Goal: Communication & Community: Answer question/provide support

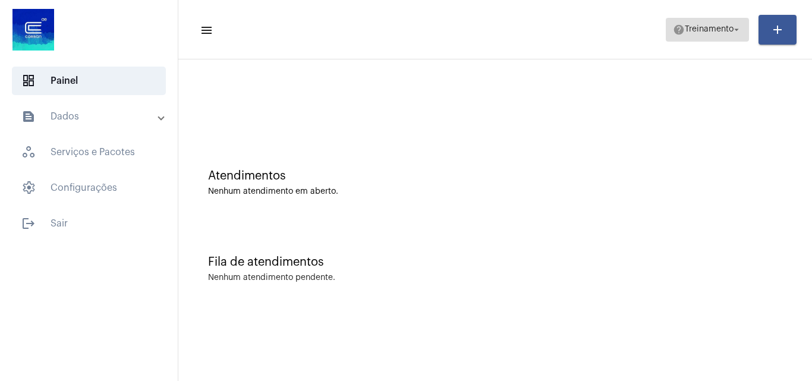
click at [699, 30] on span "Treinamento" at bounding box center [709, 30] width 49 height 8
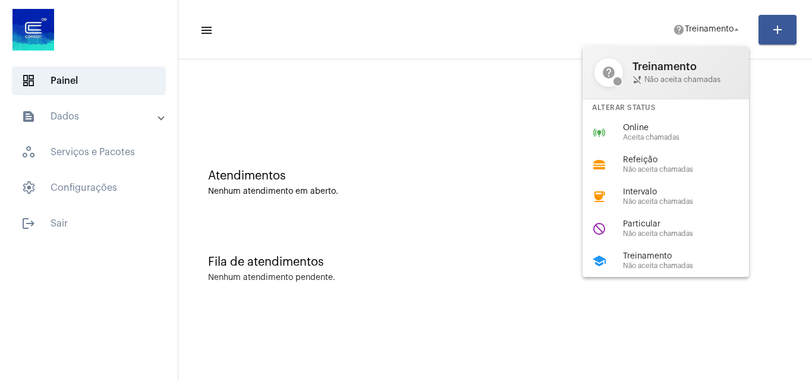
click at [383, 132] on div at bounding box center [406, 190] width 812 height 381
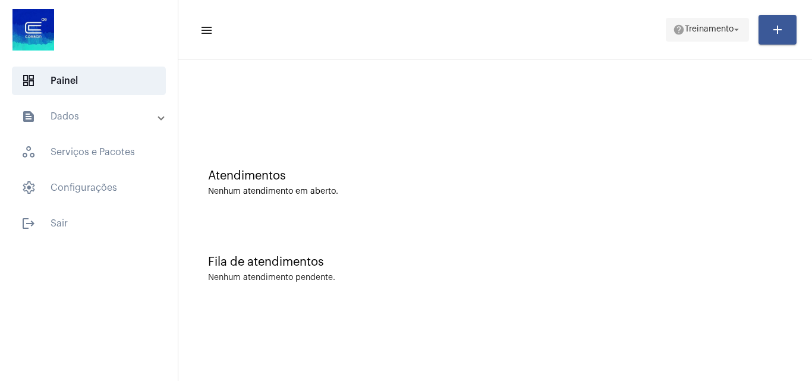
click at [698, 26] on span "Treinamento" at bounding box center [709, 30] width 49 height 8
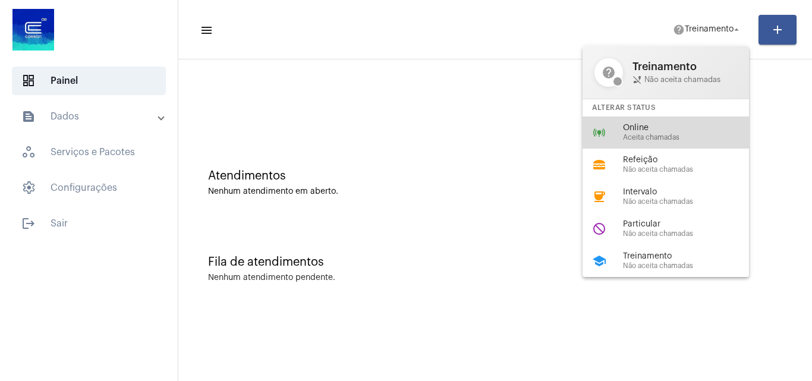
click at [656, 130] on span "Online" at bounding box center [691, 128] width 136 height 9
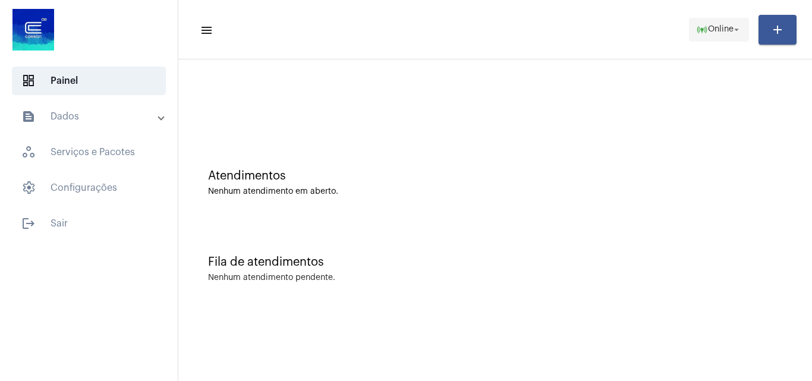
click at [722, 29] on span "Online" at bounding box center [721, 30] width 26 height 8
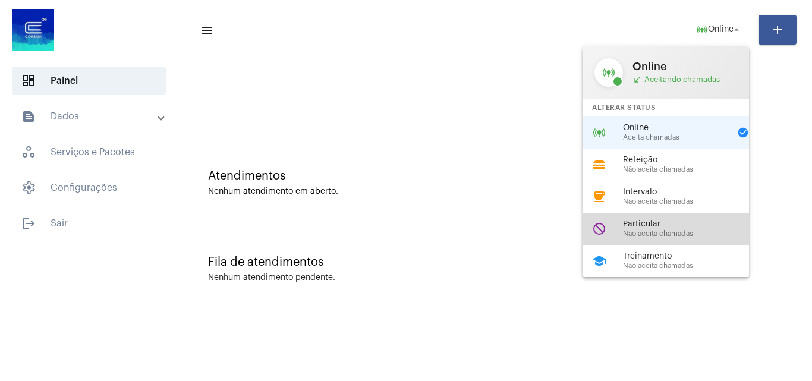
click at [689, 228] on span "Particular" at bounding box center [691, 224] width 136 height 9
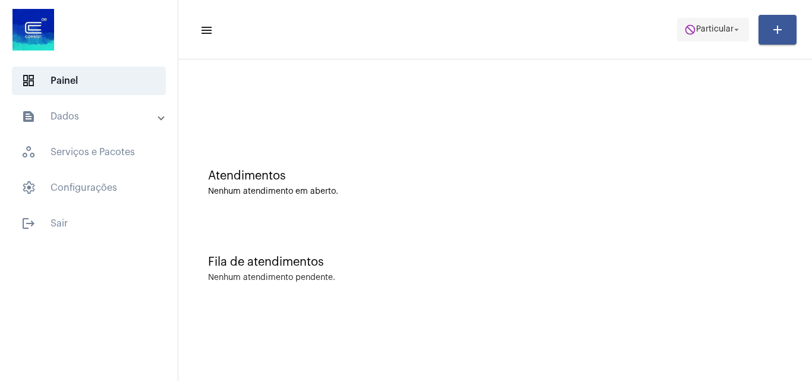
click at [697, 31] on span "Particular" at bounding box center [714, 30] width 37 height 8
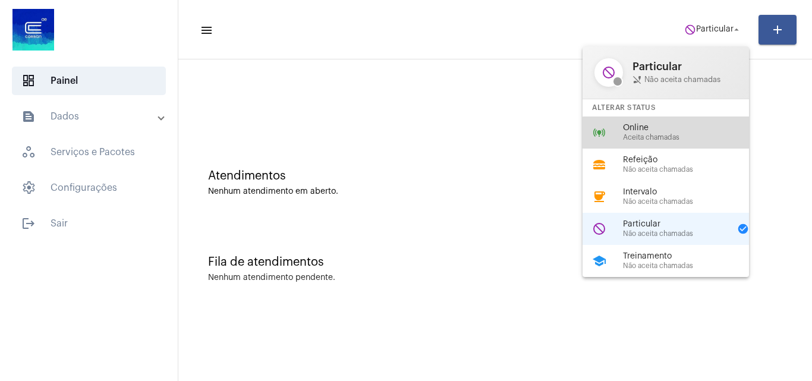
click at [678, 138] on span "Aceita chamadas" at bounding box center [691, 138] width 136 height 8
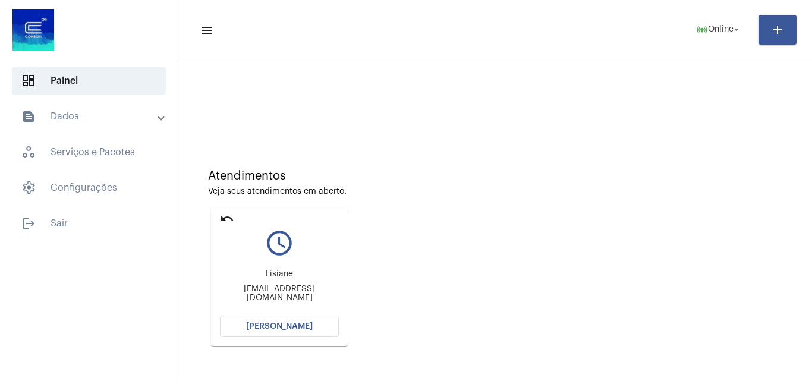
click at [283, 320] on button "[PERSON_NAME]" at bounding box center [279, 326] width 119 height 21
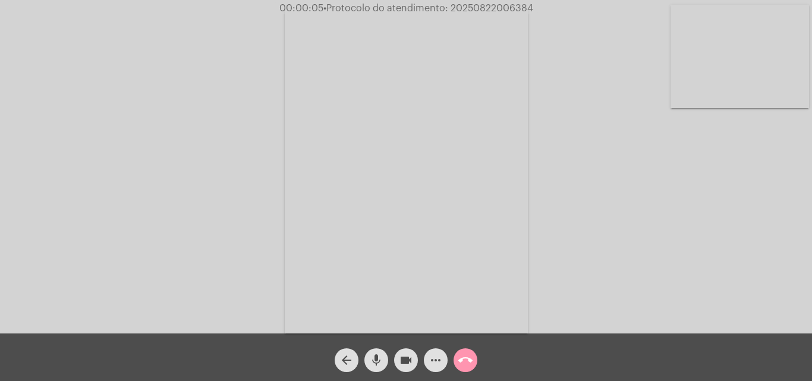
click at [377, 354] on mat-icon "mic" at bounding box center [376, 360] width 14 height 14
click at [379, 355] on mat-icon "mic_off" at bounding box center [376, 360] width 14 height 14
click at [373, 352] on span "mic" at bounding box center [376, 360] width 14 height 24
click at [377, 355] on mat-icon "mic_off" at bounding box center [376, 360] width 14 height 14
click at [376, 358] on mat-icon "mic" at bounding box center [376, 360] width 14 height 14
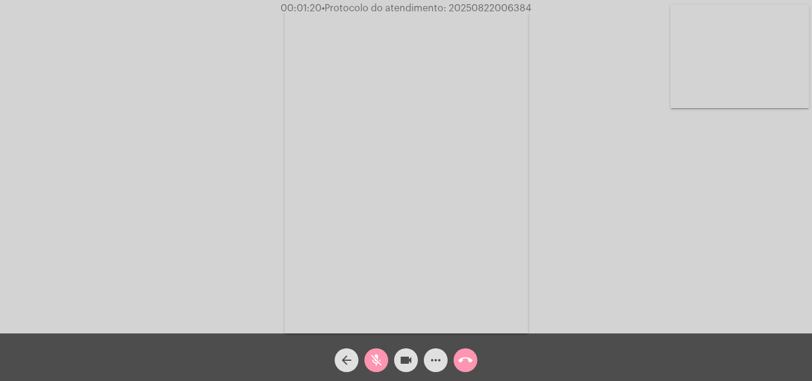
click at [408, 359] on mat-icon "videocam" at bounding box center [406, 360] width 14 height 14
click at [408, 359] on mat-icon "videocam_off" at bounding box center [406, 360] width 14 height 14
click at [376, 360] on mat-icon "mic_off" at bounding box center [376, 360] width 14 height 14
click at [377, 355] on mat-icon "mic" at bounding box center [376, 360] width 14 height 14
click at [380, 354] on mat-icon "mic_off" at bounding box center [376, 360] width 14 height 14
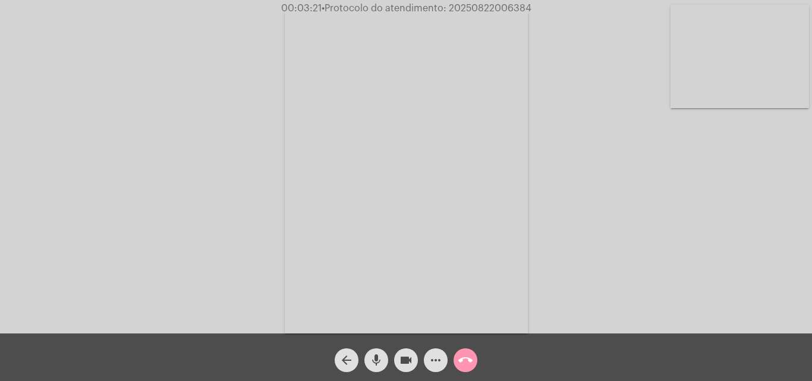
click at [379, 357] on mat-icon "mic" at bounding box center [376, 360] width 14 height 14
click at [405, 360] on mat-icon "videocam" at bounding box center [406, 360] width 14 height 14
click at [380, 352] on span "mic_off" at bounding box center [376, 360] width 14 height 24
click at [368, 357] on button "mic" at bounding box center [376, 360] width 24 height 24
click at [409, 358] on mat-icon "videocam_off" at bounding box center [406, 360] width 14 height 14
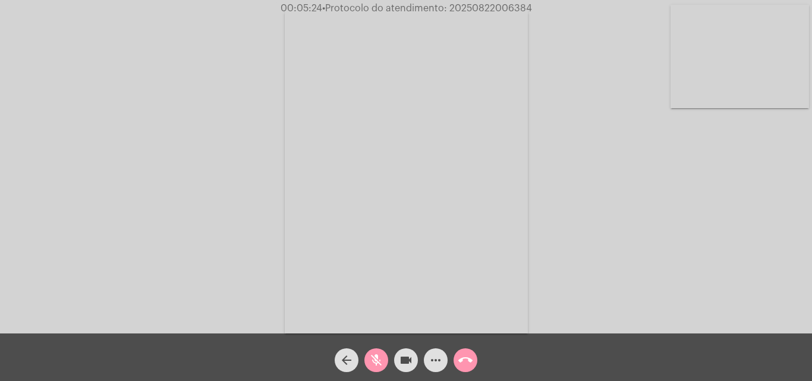
click at [376, 361] on mat-icon "mic_off" at bounding box center [376, 360] width 14 height 14
click at [382, 351] on span "mic" at bounding box center [376, 360] width 14 height 24
click at [378, 358] on mat-icon "mic_off" at bounding box center [376, 360] width 14 height 14
click at [377, 361] on mat-icon "mic" at bounding box center [376, 360] width 14 height 14
click at [412, 359] on mat-icon "videocam" at bounding box center [406, 360] width 14 height 14
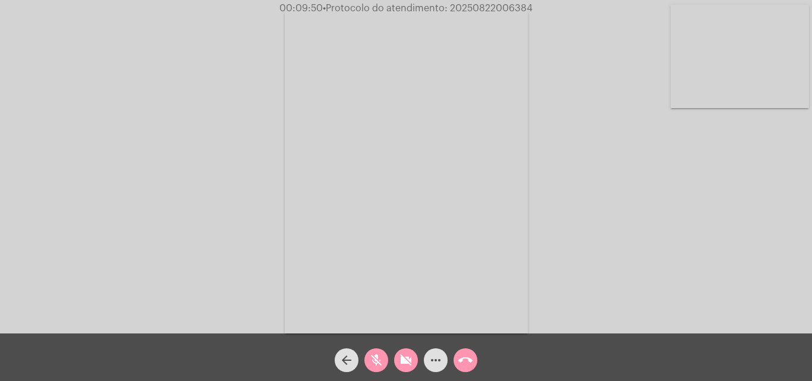
click at [596, 234] on div "Acessando Câmera e Microfone..." at bounding box center [405, 169] width 809 height 333
click at [377, 361] on mat-icon "mic_off" at bounding box center [376, 360] width 14 height 14
click at [398, 361] on button "videocam_off" at bounding box center [406, 360] width 24 height 24
click at [380, 354] on mat-icon "mic" at bounding box center [376, 360] width 14 height 14
click at [399, 360] on mat-icon "videocam" at bounding box center [406, 360] width 14 height 14
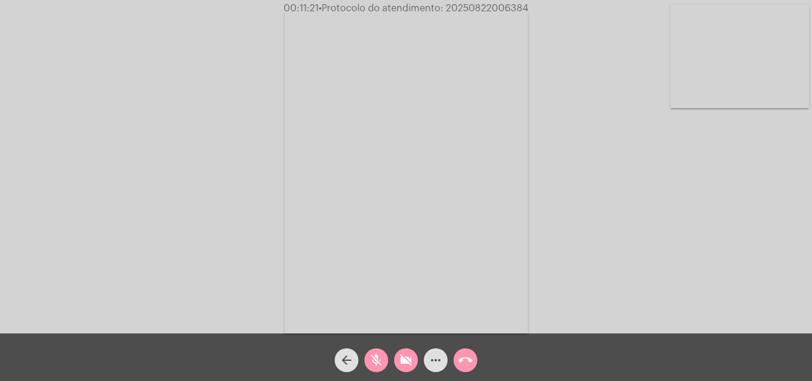
click at [475, 6] on span "• Protocolo do atendimento: 20250822006384" at bounding box center [424, 9] width 210 height 10
copy span "20250822006384"
click at [374, 352] on span "mic_off" at bounding box center [376, 360] width 14 height 24
click at [396, 357] on button "videocam_off" at bounding box center [406, 360] width 24 height 24
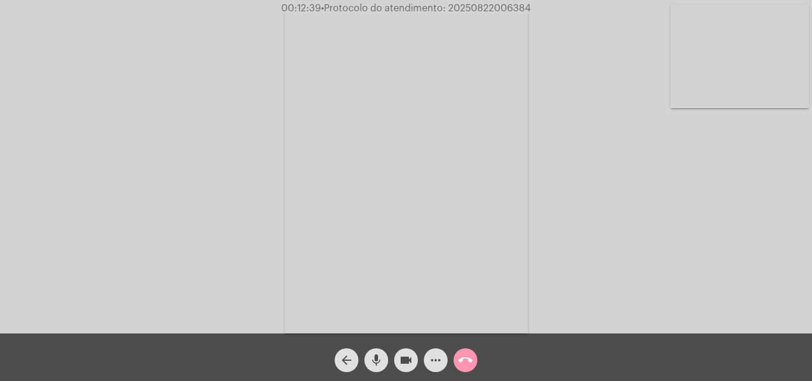
click at [437, 360] on mat-icon "more_horiz" at bounding box center [436, 360] width 14 height 14
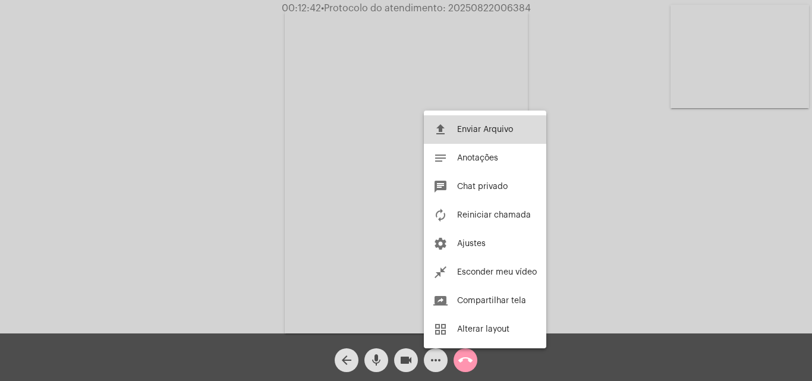
click at [457, 131] on span "Enviar Arquivo" at bounding box center [485, 129] width 56 height 8
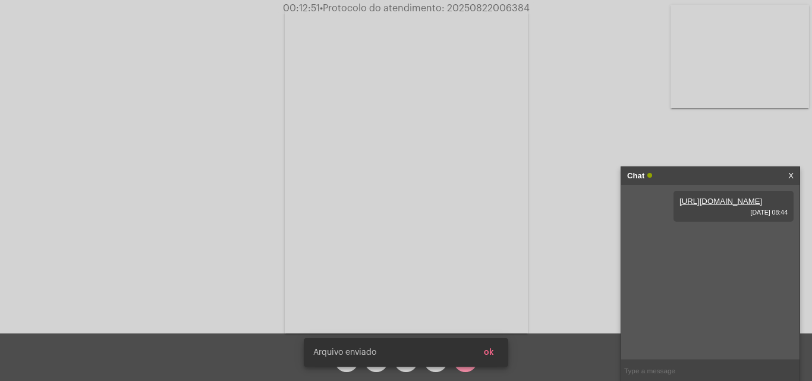
click at [499, 355] on button "ok" at bounding box center [488, 352] width 29 height 21
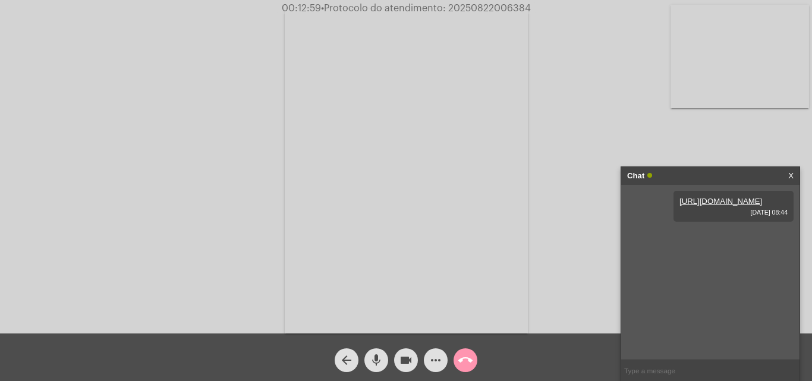
click at [442, 357] on mat-icon "more_horiz" at bounding box center [436, 360] width 14 height 14
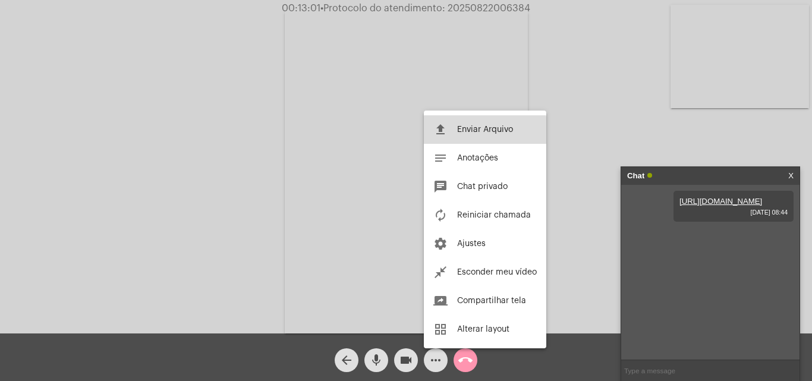
click at [459, 131] on span "Enviar Arquivo" at bounding box center [485, 129] width 56 height 8
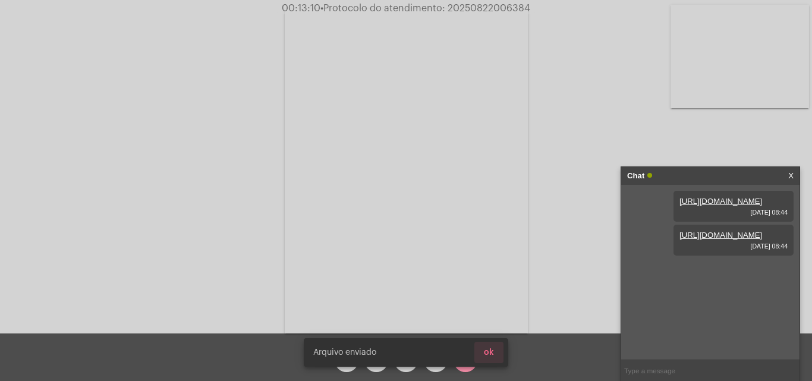
click at [493, 358] on button "ok" at bounding box center [488, 352] width 29 height 21
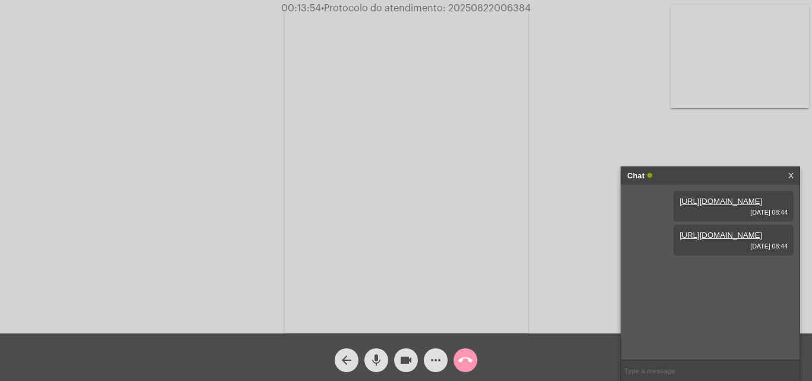
click at [379, 352] on span "mic" at bounding box center [376, 360] width 14 height 24
click at [377, 354] on mat-icon "mic_off" at bounding box center [376, 360] width 14 height 14
click at [672, 367] on input "text" at bounding box center [710, 370] width 178 height 21
paste input "1 Dia, 23 Horas e 60 Minutos"
type input "1 Dia, 23 Horas e 60 Minutos"
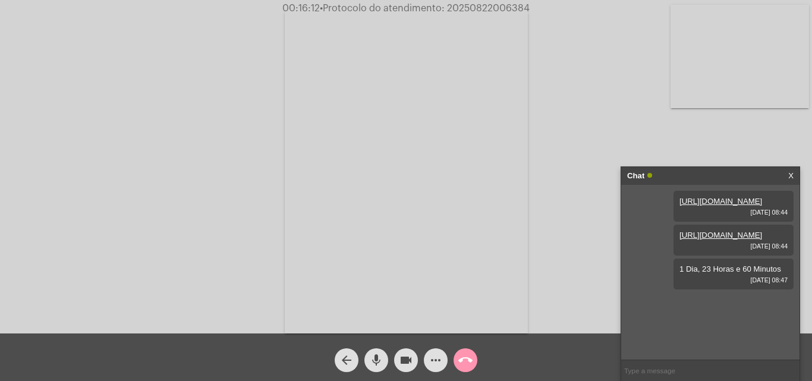
click at [670, 323] on div "https://neft-transfer-bucket.s3.amazonaws.com/temp-ffbbc3b0-de46-4e8d-6049-8d14…" at bounding box center [710, 272] width 178 height 175
click at [483, 8] on span "• Protocolo do atendimento: 20250822006384" at bounding box center [425, 9] width 210 height 10
copy span "20250822006384"
paste input "20250822006384"
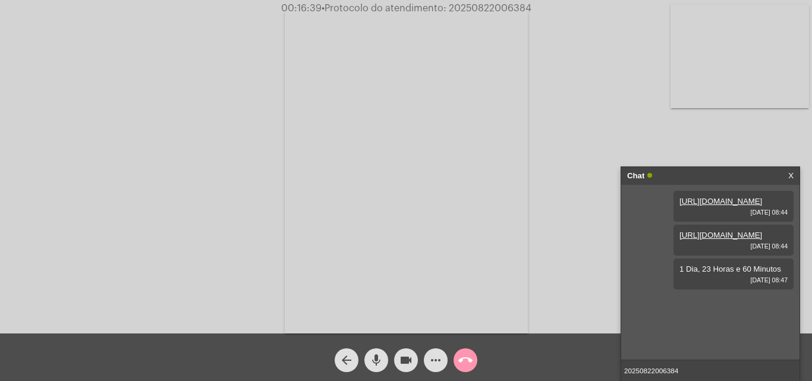
type input "20250822006384"
click at [471, 360] on mat-icon "call_end" at bounding box center [465, 360] width 14 height 14
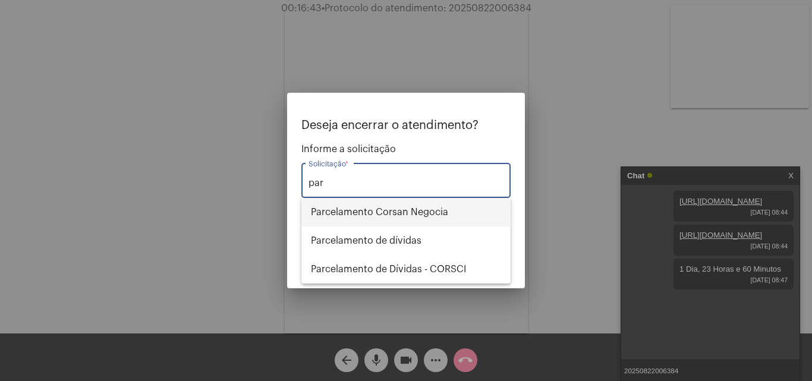
click at [468, 213] on span "Parcelamento Corsan Negocia" at bounding box center [406, 212] width 190 height 29
type input "Parcelamento Corsan Negocia"
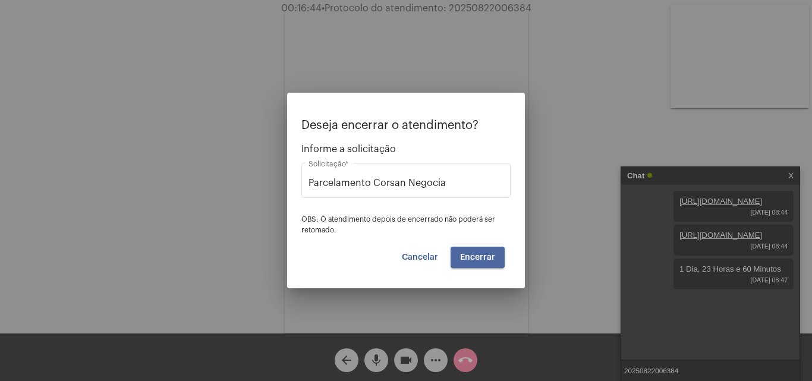
click at [477, 255] on span "Encerrar" at bounding box center [477, 257] width 35 height 8
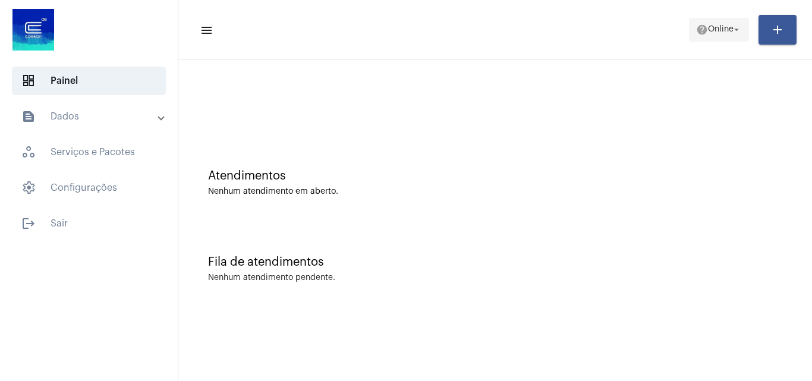
click at [703, 34] on mat-icon "help" at bounding box center [702, 30] width 12 height 12
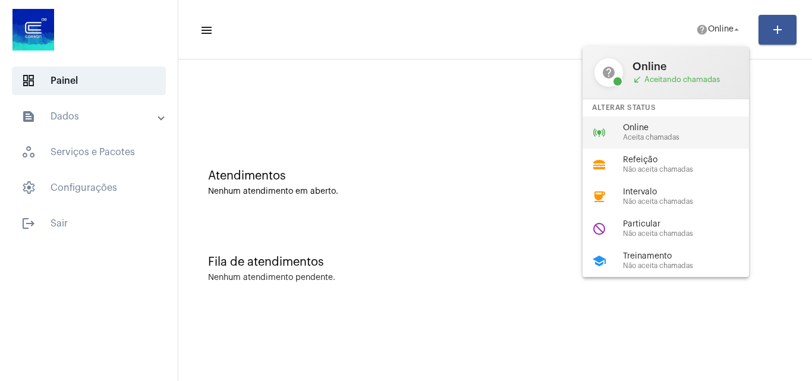
click at [677, 130] on span "Online" at bounding box center [691, 128] width 136 height 9
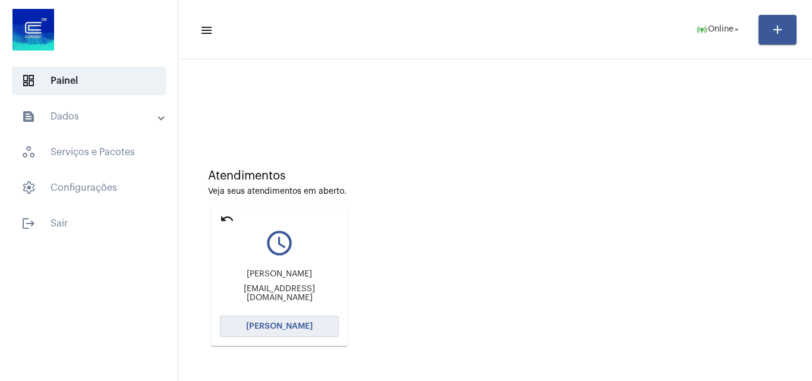
click at [304, 327] on span "[PERSON_NAME]" at bounding box center [279, 326] width 67 height 8
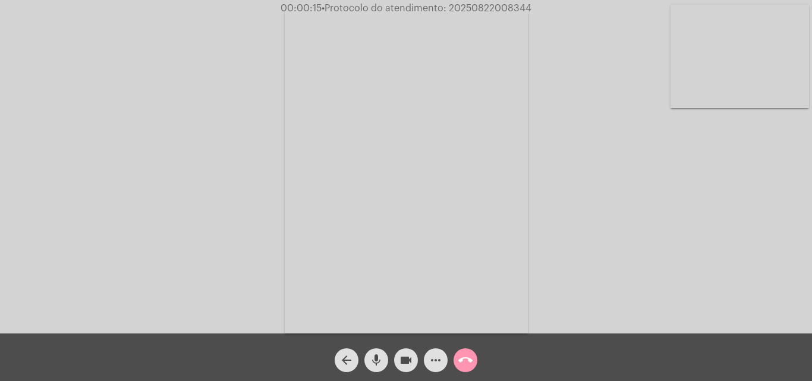
click at [375, 356] on mat-icon "mic" at bounding box center [376, 360] width 14 height 14
click at [379, 353] on mat-icon "mic_off" at bounding box center [376, 360] width 14 height 14
click at [374, 360] on mat-icon "mic" at bounding box center [376, 360] width 14 height 14
click at [379, 364] on mat-icon "mic_off" at bounding box center [376, 360] width 14 height 14
click at [432, 359] on mat-icon "more_horiz" at bounding box center [436, 360] width 14 height 14
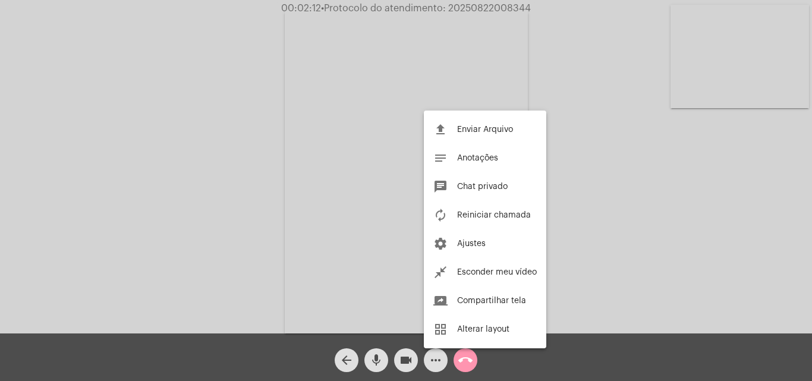
click at [143, 179] on div at bounding box center [406, 190] width 812 height 381
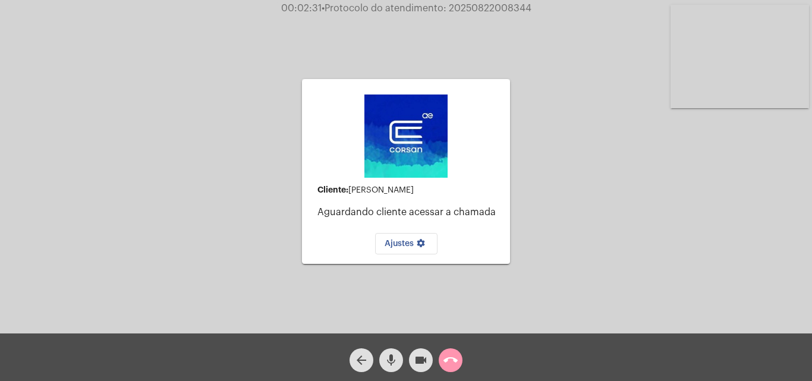
click at [390, 359] on mat-icon "mic" at bounding box center [391, 360] width 14 height 14
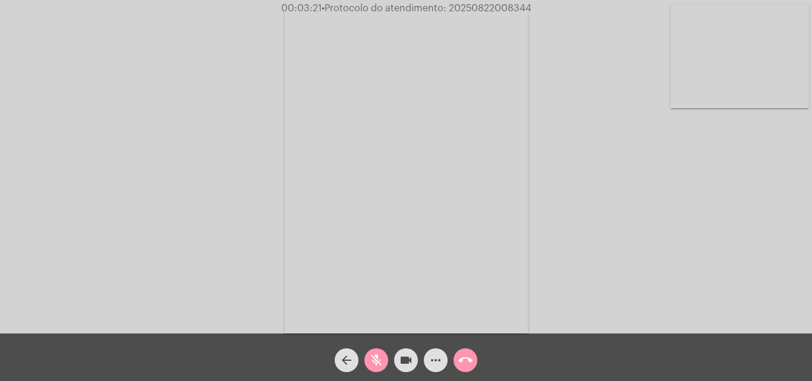
click at [377, 363] on mat-icon "mic_off" at bounding box center [376, 360] width 14 height 14
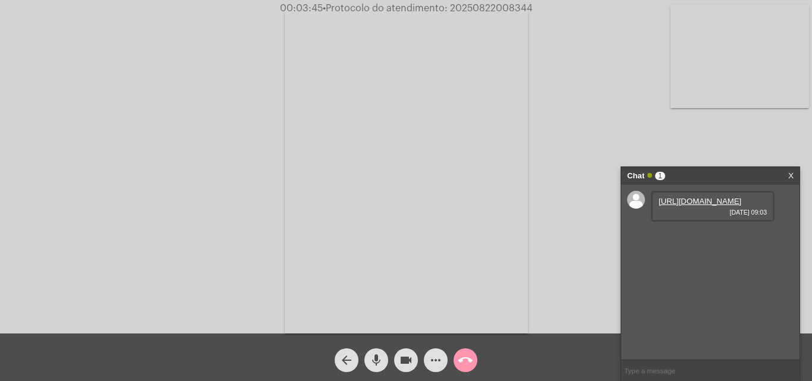
click at [712, 206] on link "https://neft-transfer-bucket.s3.amazonaws.com/temp-bf208526-64ea-8e8b-dff5-4191…" at bounding box center [700, 201] width 83 height 9
click at [641, 122] on div "Acessando Câmera e Microfone..." at bounding box center [405, 169] width 809 height 333
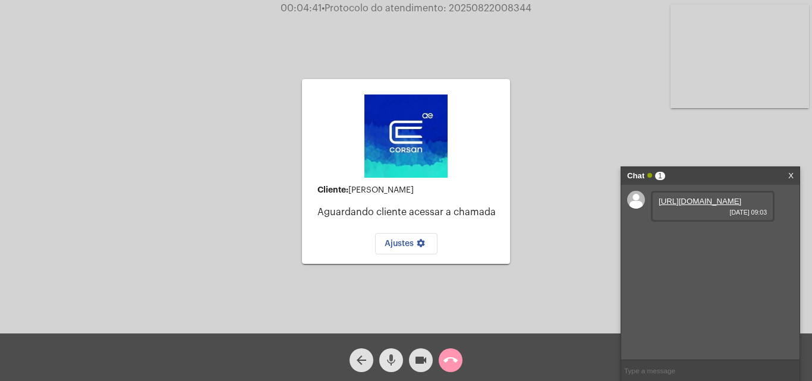
click at [390, 360] on mat-icon "mic" at bounding box center [391, 360] width 14 height 14
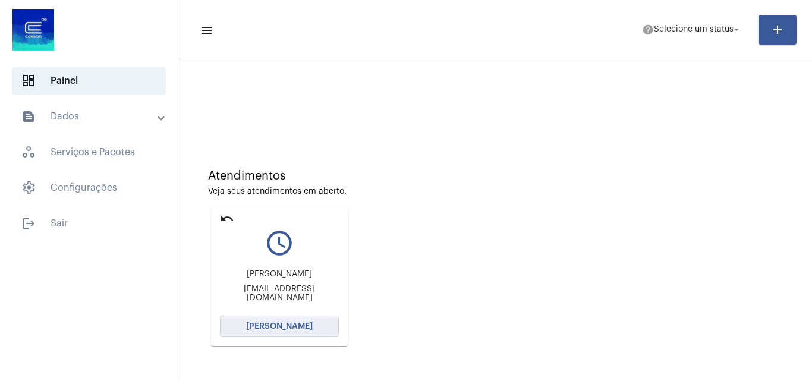
click at [303, 325] on span "[PERSON_NAME]" at bounding box center [279, 326] width 67 height 8
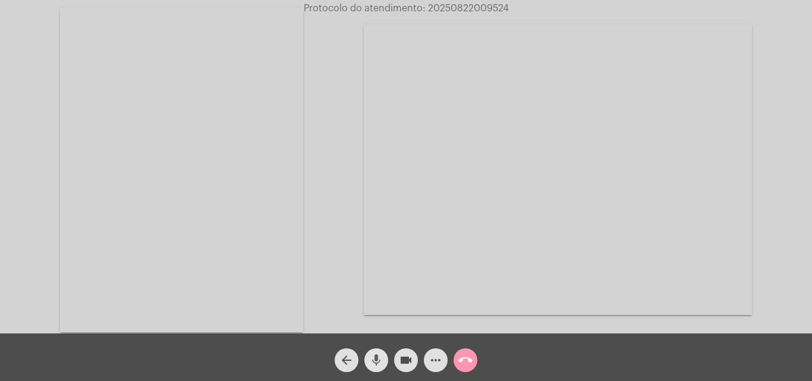
click at [382, 358] on mat-icon "mic" at bounding box center [376, 360] width 14 height 14
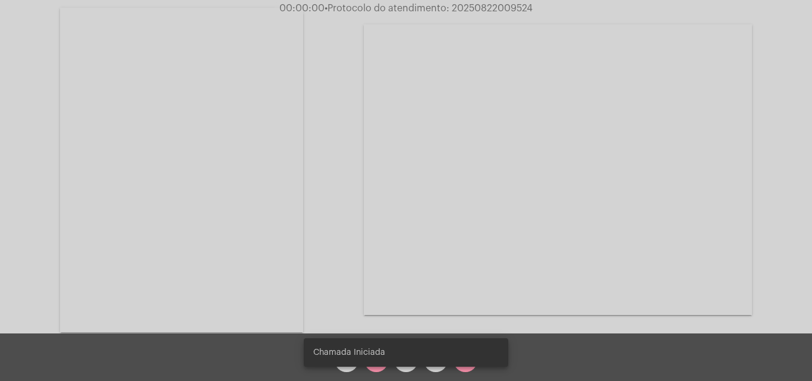
click at [379, 358] on span "Chamada Iniciada" at bounding box center [349, 352] width 72 height 12
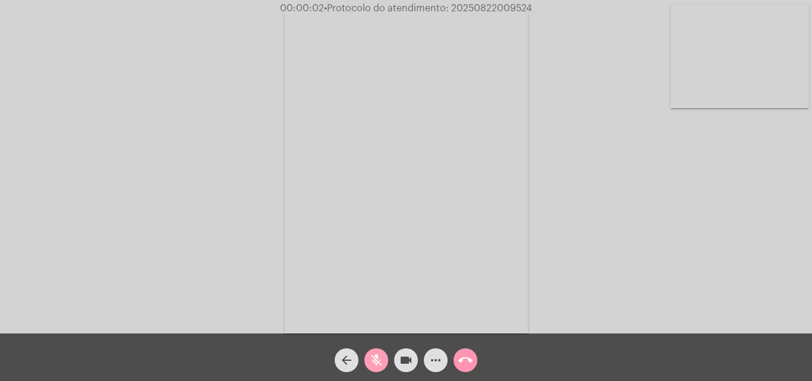
click at [376, 364] on mat-icon "mic_off" at bounding box center [376, 360] width 14 height 14
click at [376, 367] on mat-icon "mic" at bounding box center [376, 360] width 14 height 14
click at [377, 348] on div "mic_off" at bounding box center [376, 357] width 30 height 30
click at [383, 361] on mat-icon "mic" at bounding box center [376, 360] width 14 height 14
click at [377, 349] on span "mic_off" at bounding box center [376, 360] width 14 height 24
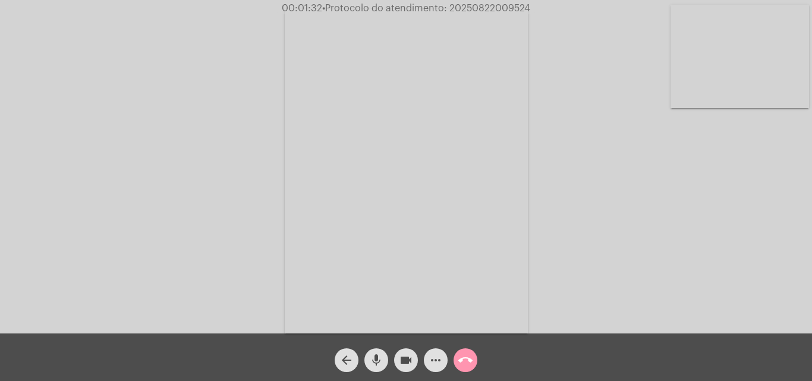
click at [371, 358] on mat-icon "mic" at bounding box center [376, 360] width 14 height 14
click at [379, 358] on mat-icon "mic_off" at bounding box center [376, 360] width 14 height 14
click at [377, 354] on mat-icon "mic" at bounding box center [376, 360] width 14 height 14
click at [380, 357] on mat-icon "mic_off" at bounding box center [376, 360] width 14 height 14
click at [374, 360] on mat-icon "mic" at bounding box center [376, 360] width 14 height 14
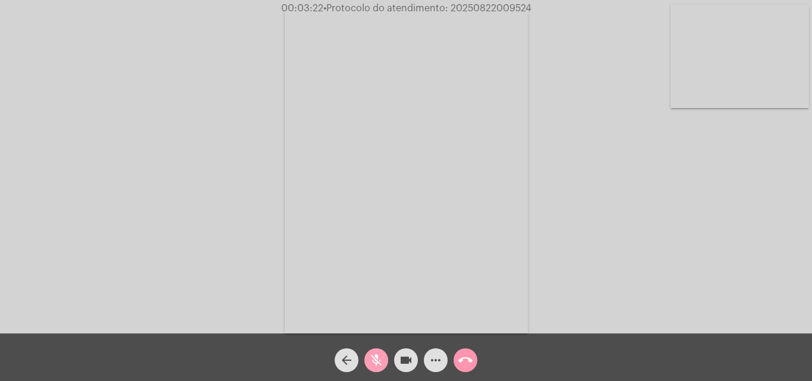
click at [378, 351] on span "mic_off" at bounding box center [376, 360] width 14 height 24
click at [378, 360] on mat-icon "mic" at bounding box center [376, 360] width 14 height 14
click at [379, 359] on mat-icon "mic_off" at bounding box center [376, 360] width 14 height 14
click at [379, 362] on mat-icon "mic" at bounding box center [376, 360] width 14 height 14
click at [401, 360] on mat-icon "videocam" at bounding box center [406, 360] width 14 height 14
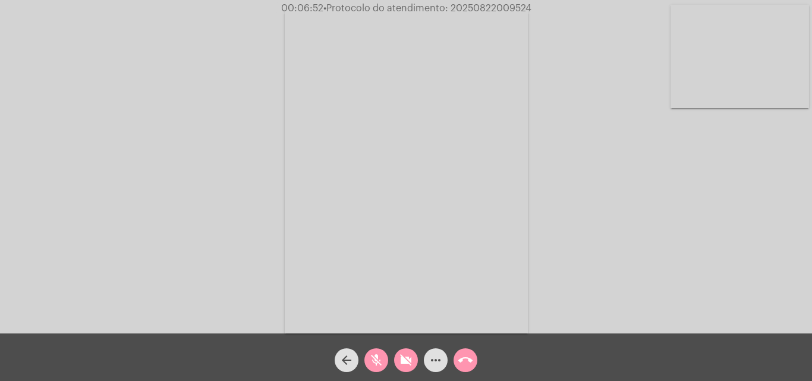
click at [372, 358] on mat-icon "mic_off" at bounding box center [376, 360] width 14 height 14
click at [404, 357] on mat-icon "videocam_off" at bounding box center [406, 360] width 14 height 14
click at [376, 360] on mat-icon "mic" at bounding box center [376, 360] width 14 height 14
click at [373, 359] on mat-icon "mic_off" at bounding box center [376, 360] width 14 height 14
click at [439, 360] on mat-icon "more_horiz" at bounding box center [436, 360] width 14 height 14
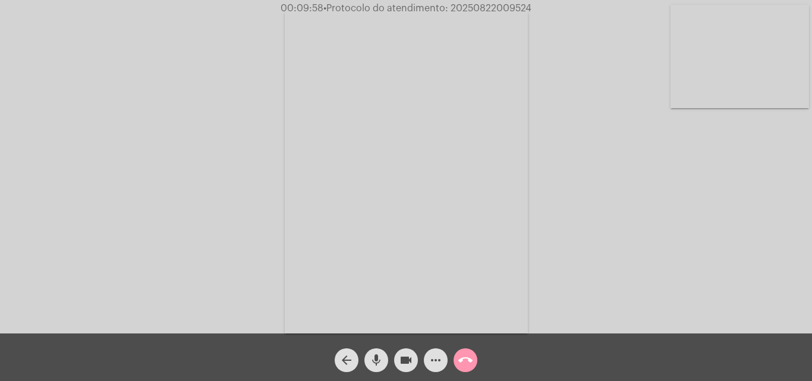
click at [429, 357] on mat-icon "more_horiz" at bounding box center [436, 360] width 14 height 14
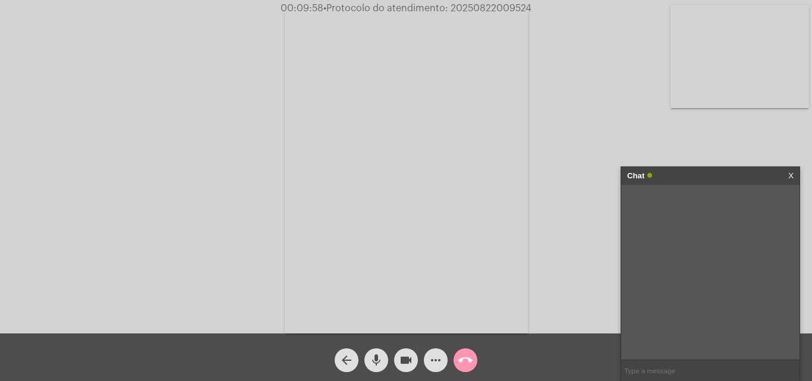
paste input "31 Dias, 14 Horas e 33 Minutos até o vencimento!"
type input "31 Dias, 14 Horas e 33 Minutos até o vencimento!"
click at [377, 364] on mat-icon "mic" at bounding box center [376, 360] width 14 height 14
click at [377, 359] on mat-icon "mic_off" at bounding box center [376, 360] width 14 height 14
drag, startPoint x: 678, startPoint y: 203, endPoint x: 649, endPoint y: 213, distance: 31.0
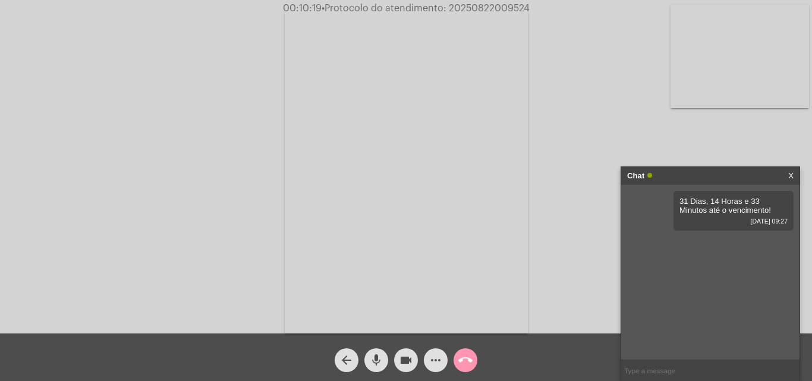
click at [678, 205] on div "31 Dias, 14 Horas e 33 Minutos até o vencimento! 22/08/2025 09:27" at bounding box center [733, 211] width 120 height 40
drag, startPoint x: 754, startPoint y: 204, endPoint x: 771, endPoint y: 210, distance: 17.5
click at [772, 210] on div "31 Dias, 14 Horas e 33 Minutos até o vencimento! 22/08/2025 09:27" at bounding box center [733, 211] width 120 height 40
click at [480, 7] on span "• Protocolo do atendimento: 20250822009524" at bounding box center [426, 9] width 208 height 10
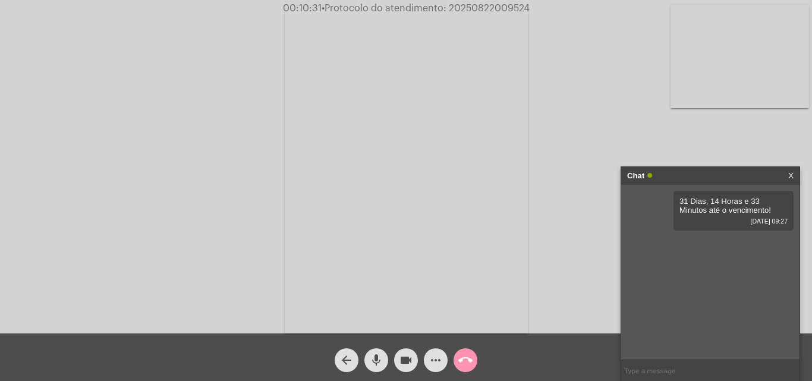
click at [637, 376] on input "text" at bounding box center [710, 370] width 178 height 21
paste input "20250822009524"
type input "20250822009524"
click at [489, 5] on span "• Protocolo do atendimento: 20250822009524" at bounding box center [426, 9] width 208 height 10
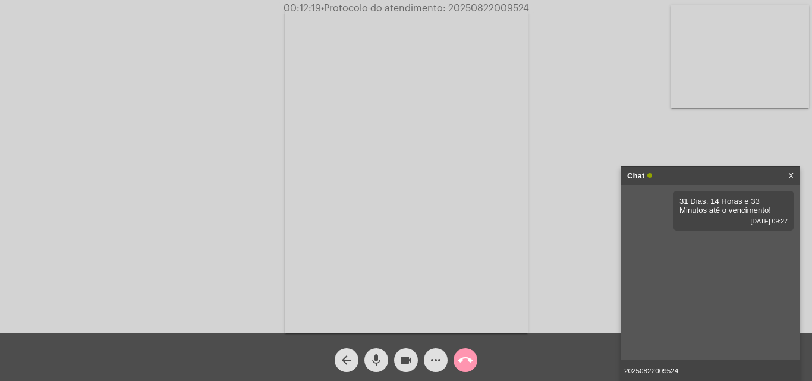
click at [702, 371] on input "20250822009524" at bounding box center [710, 370] width 178 height 21
click at [699, 367] on input "20250822009524" at bounding box center [710, 370] width 178 height 21
click at [692, 369] on input "20250822009524" at bounding box center [710, 370] width 178 height 21
click at [464, 356] on mat-icon "call_end" at bounding box center [465, 360] width 14 height 14
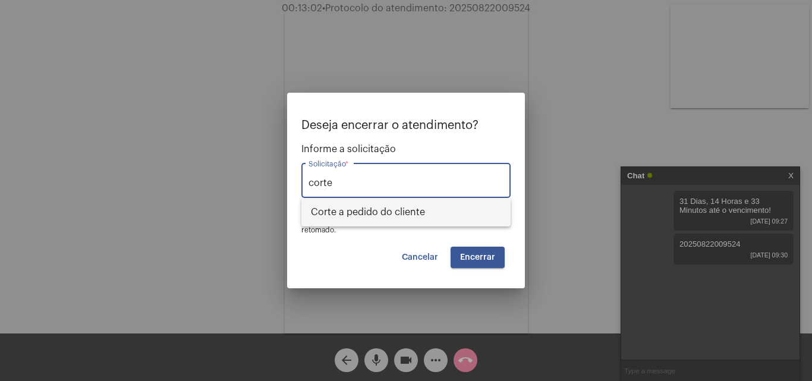
click at [395, 209] on span "Corte a pedido do cliente" at bounding box center [406, 212] width 190 height 29
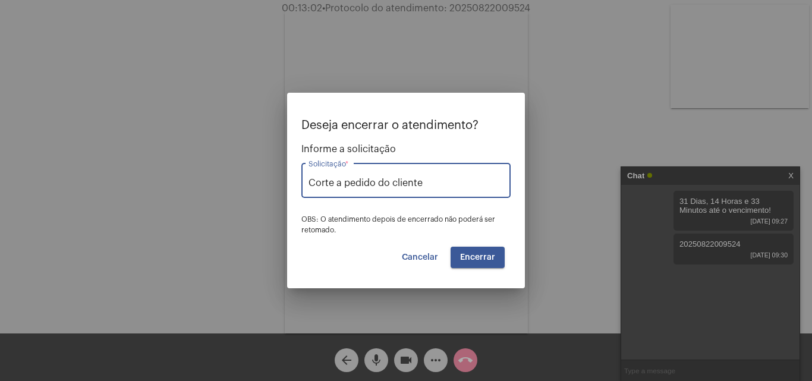
click at [477, 257] on span "Encerrar" at bounding box center [477, 257] width 35 height 8
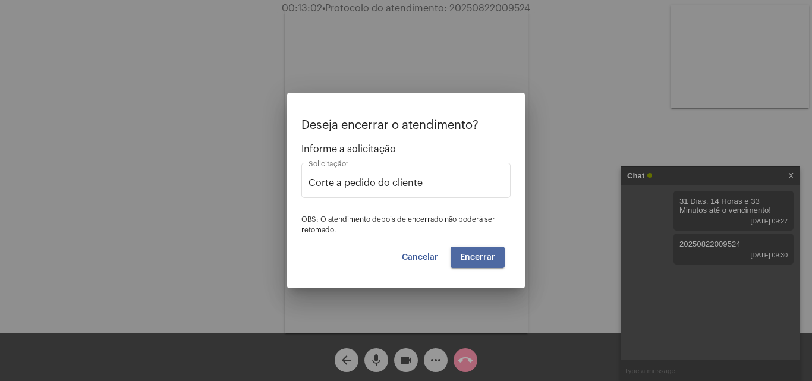
click at [477, 257] on span "Encerrar" at bounding box center [477, 257] width 35 height 8
click at [417, 256] on span "Cancelar" at bounding box center [420, 257] width 36 height 8
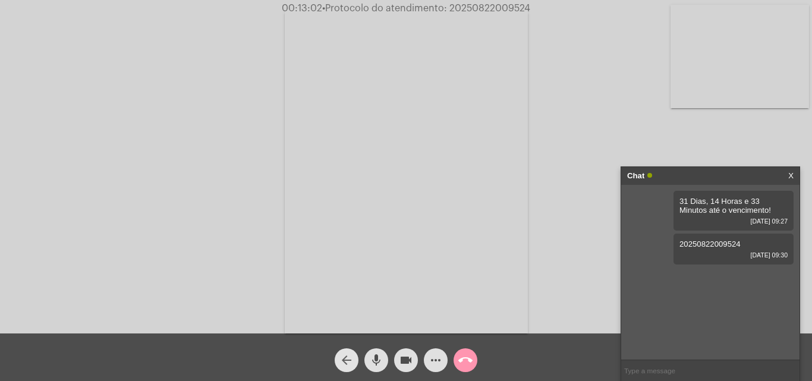
click at [352, 364] on mat-icon "arrow_back" at bounding box center [346, 360] width 14 height 14
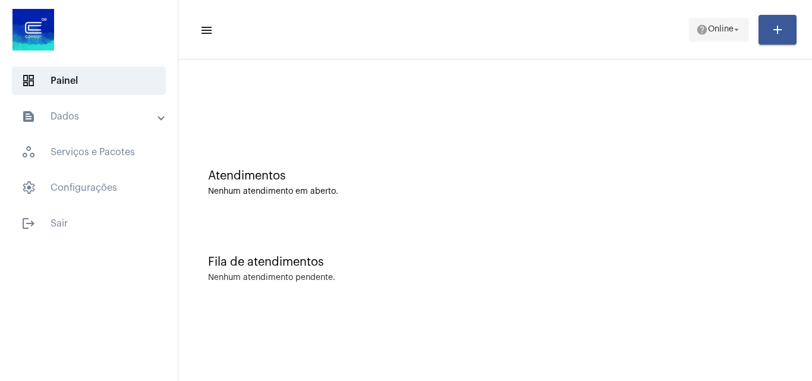
click at [708, 31] on span "Online" at bounding box center [721, 30] width 26 height 8
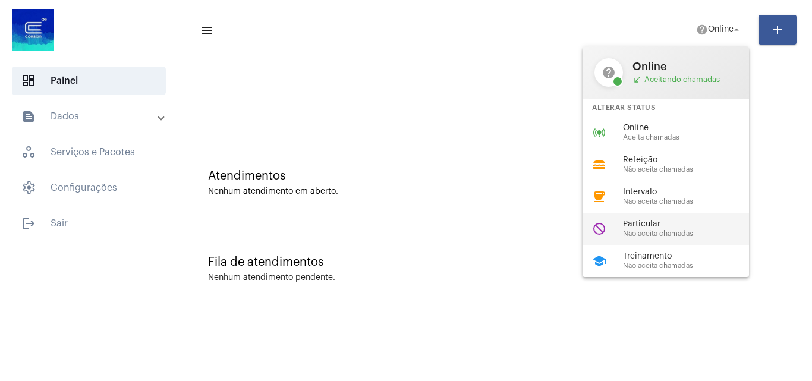
click at [630, 235] on span "Não aceita chamadas" at bounding box center [691, 234] width 136 height 8
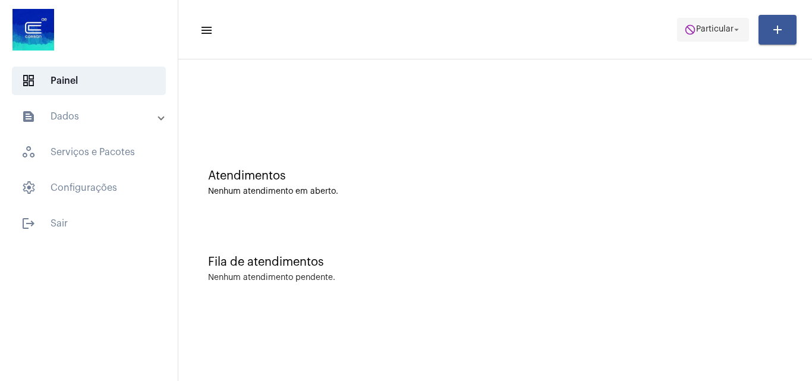
click at [717, 24] on span "do_not_disturb Particular arrow_drop_down" at bounding box center [713, 28] width 58 height 21
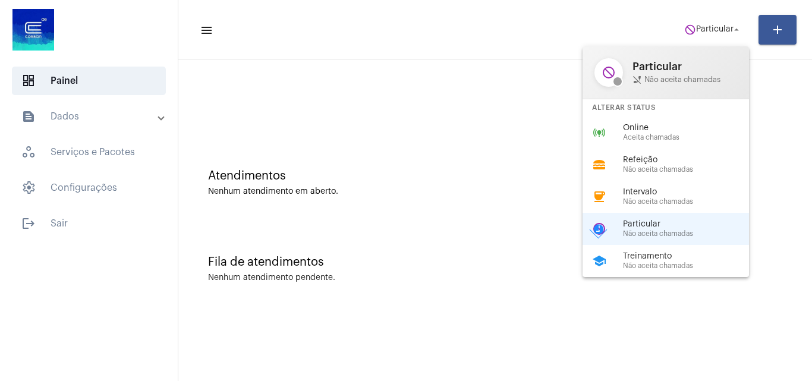
drag, startPoint x: 679, startPoint y: 133, endPoint x: 647, endPoint y: 123, distance: 33.5
click at [679, 133] on div "Online Aceita chamadas" at bounding box center [691, 133] width 136 height 18
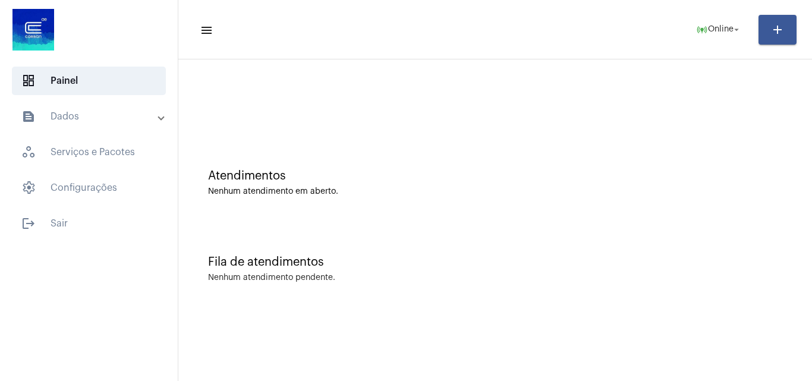
click at [64, 119] on mat-panel-title "text_snippet_outlined Dados" at bounding box center [89, 116] width 137 height 14
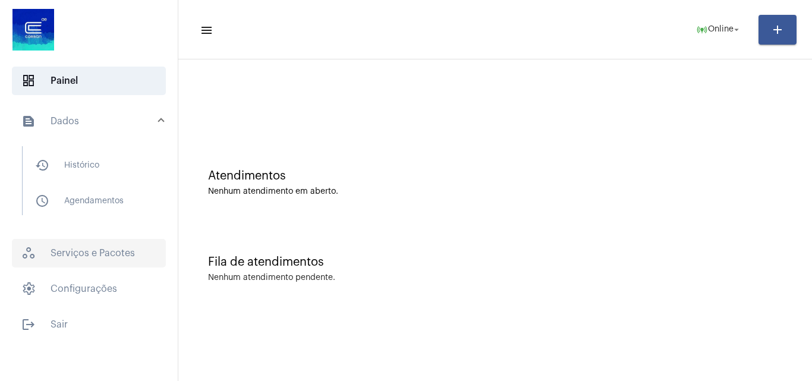
click at [109, 258] on span "workspaces_outlined Serviços e Pacotes" at bounding box center [89, 253] width 154 height 29
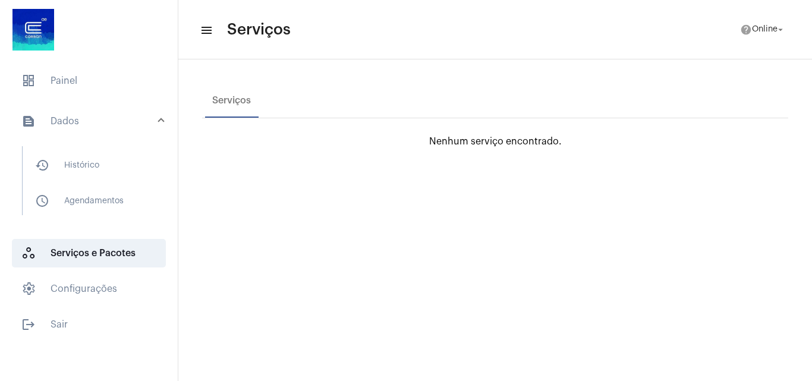
click at [68, 125] on mat-panel-title "text_snippet_outlined Dados" at bounding box center [89, 121] width 137 height 14
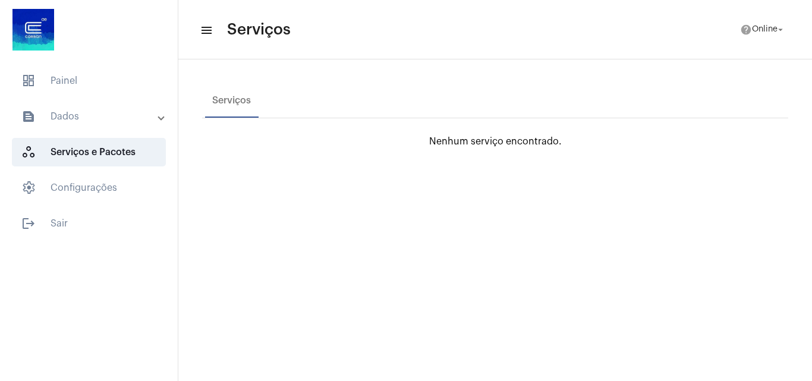
click at [70, 66] on mat-list "dashboard Painel text_snippet_outlined Dados history_outlined Histórico schedul…" at bounding box center [89, 150] width 178 height 176
click at [70, 77] on span "dashboard Painel" at bounding box center [89, 81] width 154 height 29
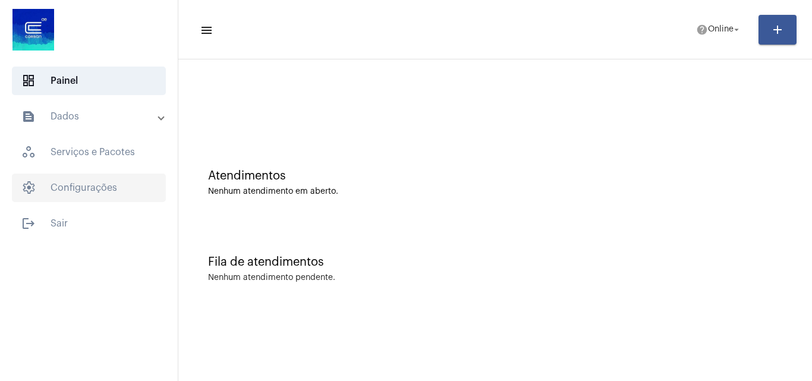
click at [89, 184] on span "settings Configurações" at bounding box center [89, 188] width 154 height 29
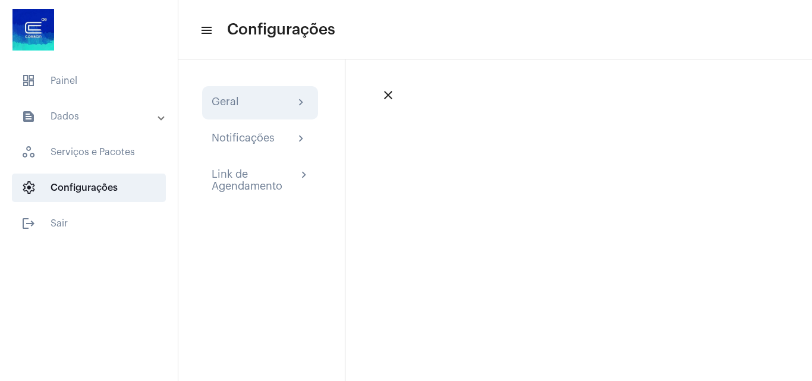
click at [232, 105] on div "Geral" at bounding box center [225, 103] width 27 height 14
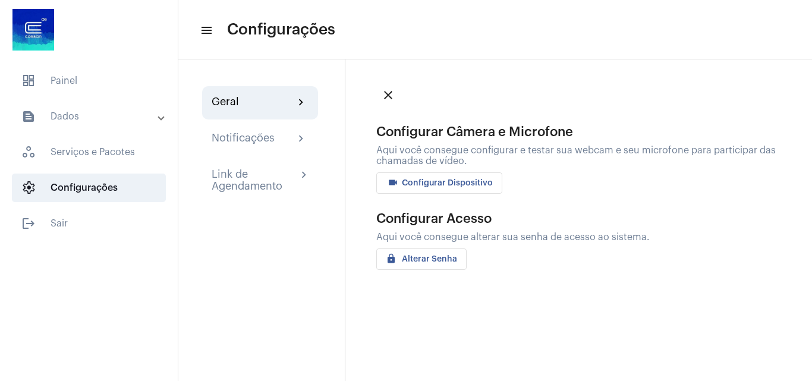
click at [449, 185] on span "videocam Configurar Dispositivo" at bounding box center [439, 183] width 107 height 8
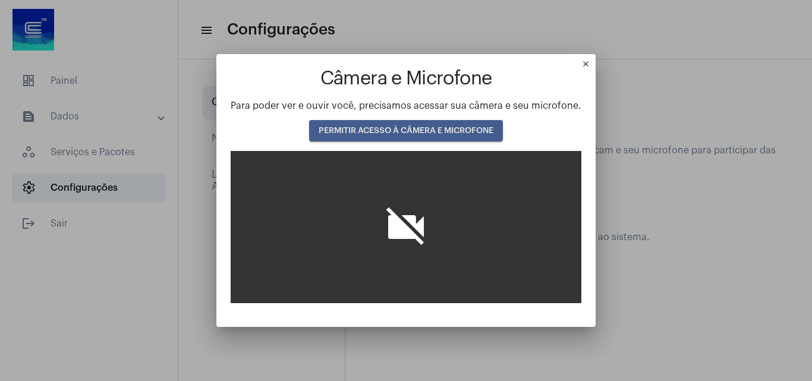
click at [415, 128] on span "PERMITIR ACESSO À CÂMERA E MICROFONE" at bounding box center [406, 131] width 175 height 8
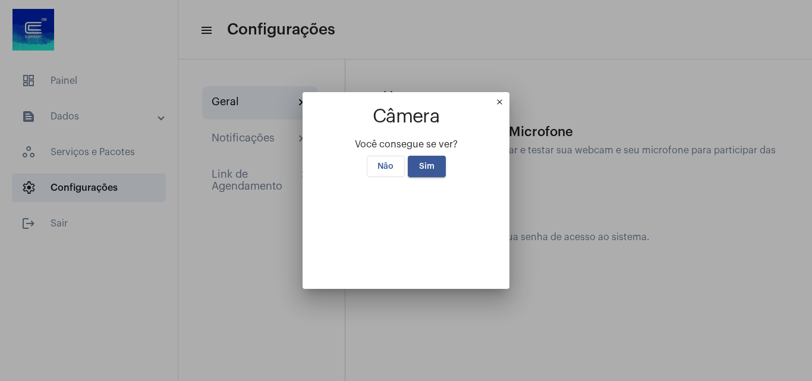
click at [423, 162] on span "Sim" at bounding box center [426, 166] width 15 height 8
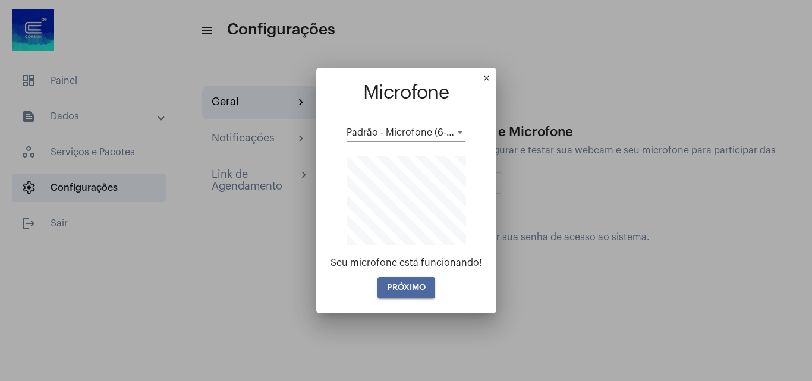
click at [421, 285] on span "PRÓXIMO" at bounding box center [406, 287] width 39 height 8
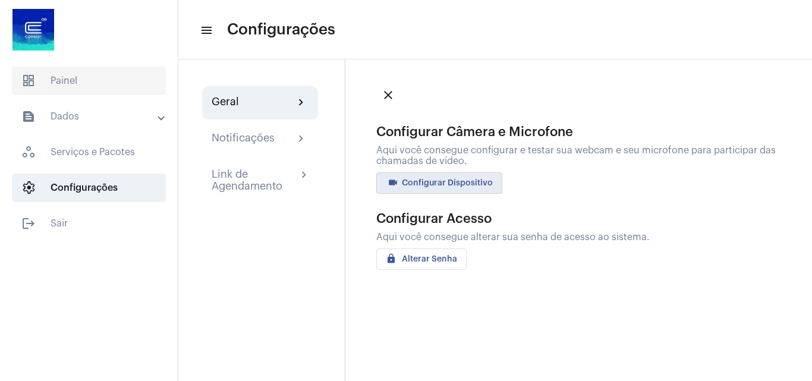
click at [100, 73] on span "dashboard Painel" at bounding box center [89, 81] width 154 height 29
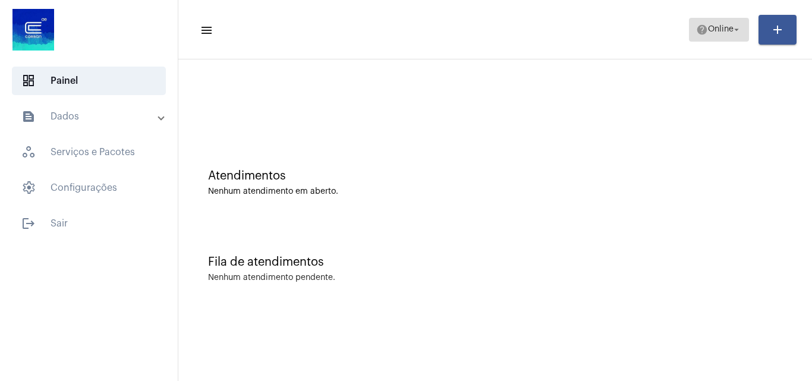
click at [712, 21] on span "help Online arrow_drop_down" at bounding box center [719, 28] width 46 height 21
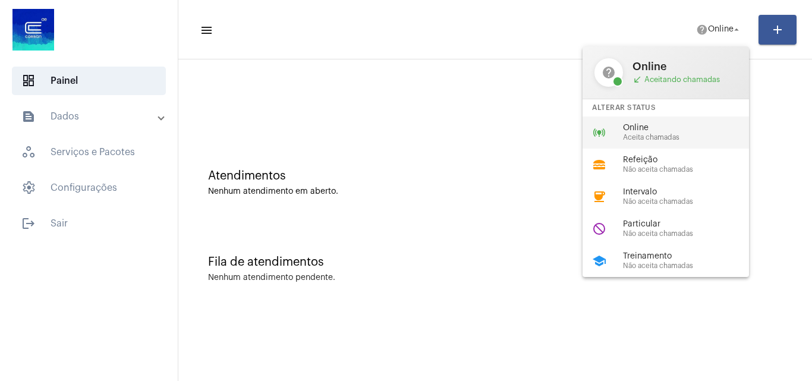
click at [681, 143] on div "online_prediction Online Aceita chamadas" at bounding box center [674, 132] width 185 height 32
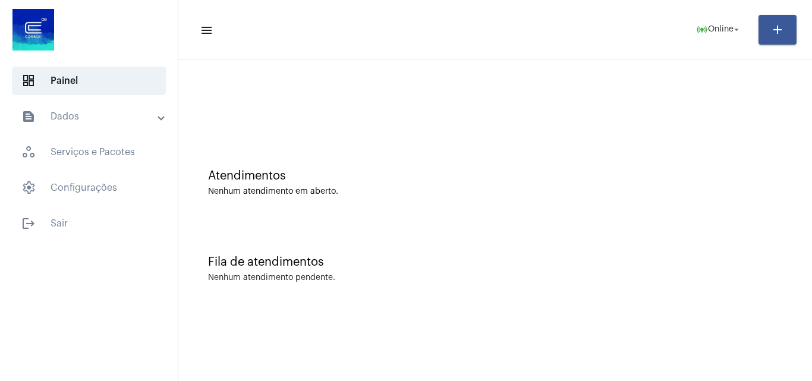
click at [97, 113] on mat-panel-title "text_snippet_outlined Dados" at bounding box center [89, 116] width 137 height 14
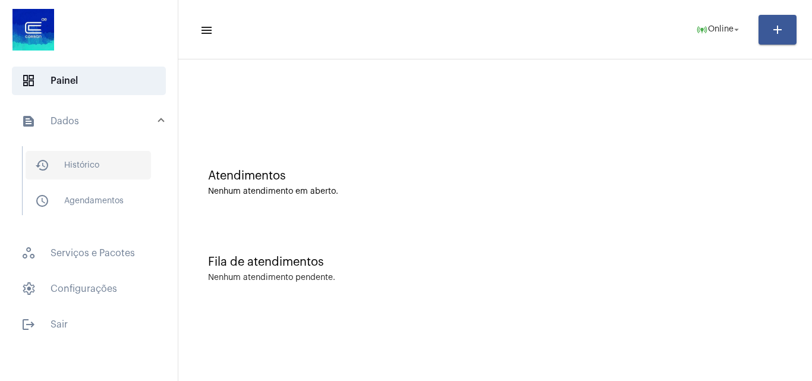
click at [100, 163] on span "history_outlined Histórico" at bounding box center [88, 165] width 125 height 29
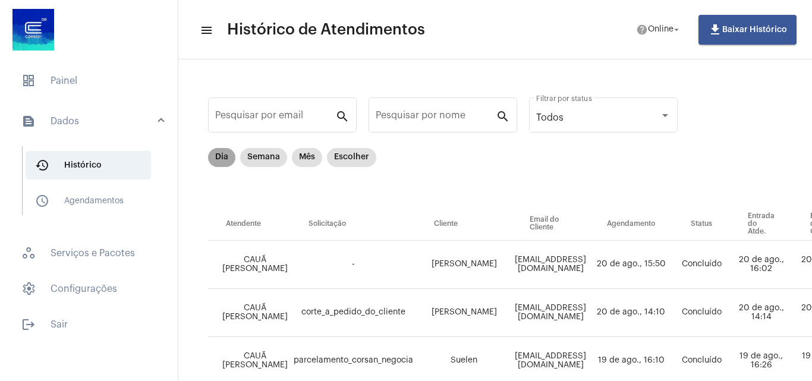
click at [225, 157] on mat-chip "Dia" at bounding box center [221, 157] width 27 height 19
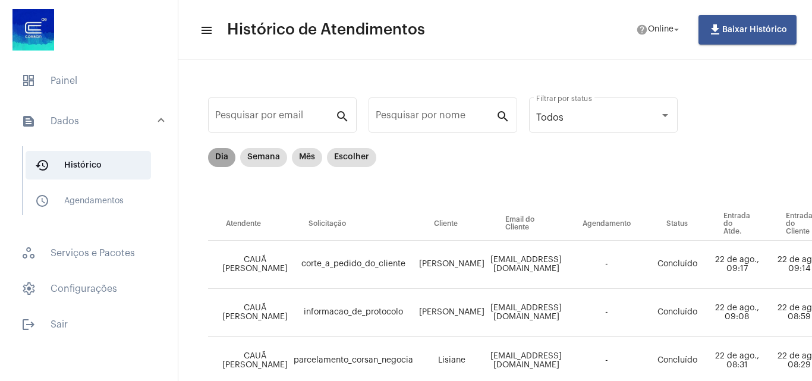
click at [213, 159] on mat-chip "Dia" at bounding box center [221, 157] width 27 height 19
click at [35, 83] on span "dashboard" at bounding box center [28, 81] width 14 height 14
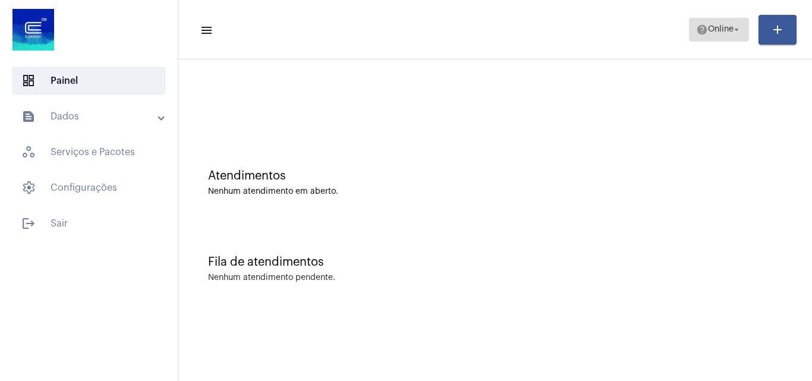
click at [713, 18] on button "help Online arrow_drop_down" at bounding box center [719, 30] width 60 height 24
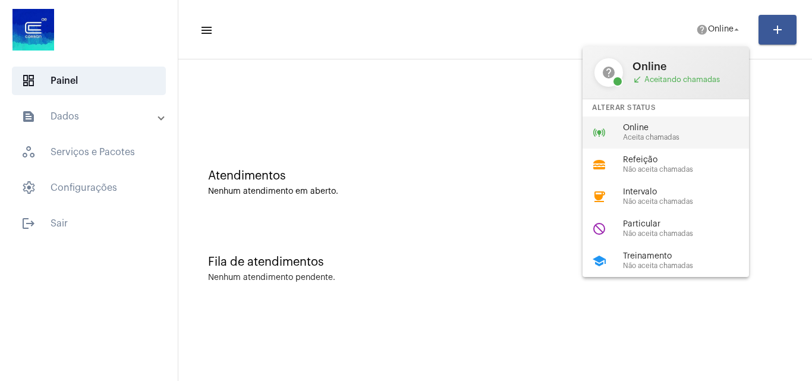
click at [694, 120] on div "online_prediction Online Aceita chamadas" at bounding box center [674, 132] width 185 height 32
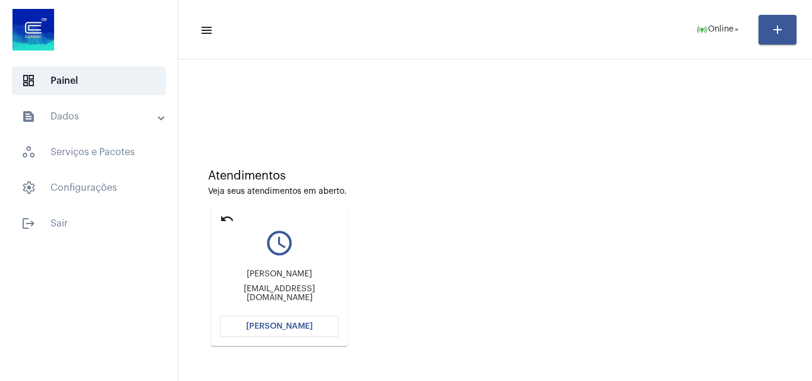
click at [286, 324] on span "[PERSON_NAME]" at bounding box center [279, 326] width 67 height 8
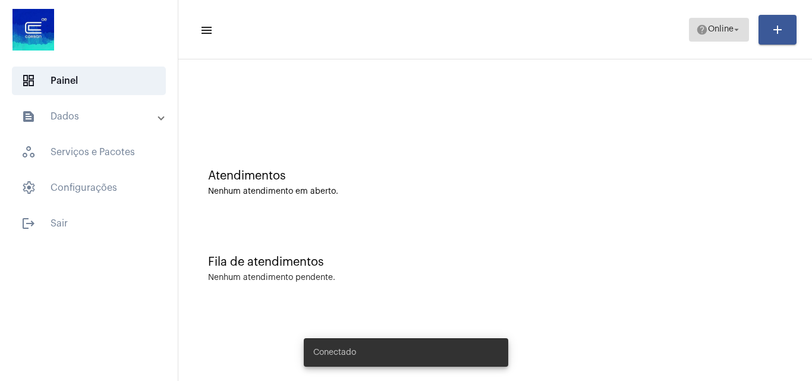
click at [719, 30] on span "Online" at bounding box center [721, 30] width 26 height 8
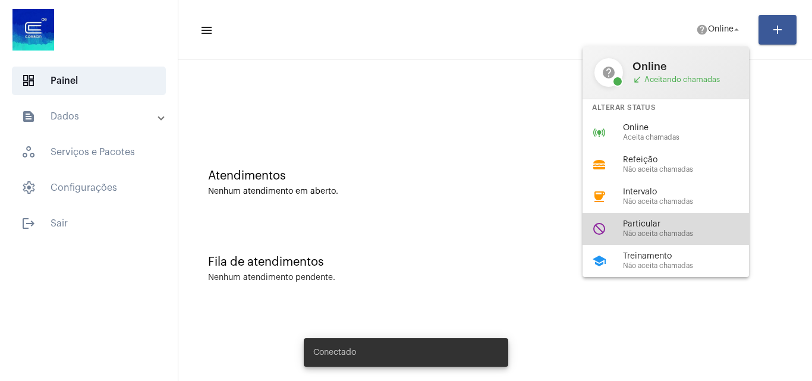
click at [685, 234] on span "Não aceita chamadas" at bounding box center [691, 234] width 136 height 8
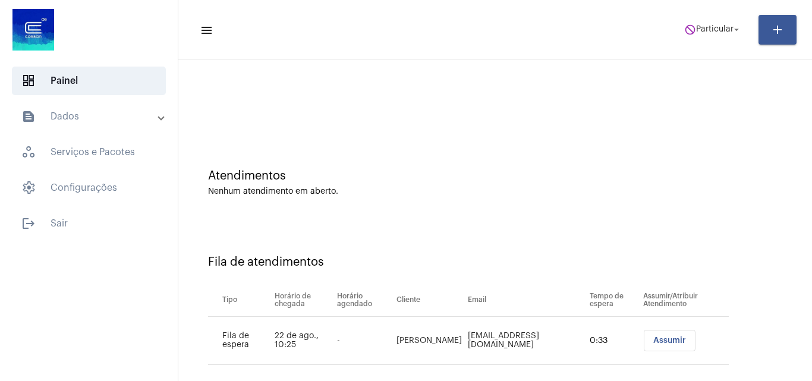
click at [653, 338] on span "Assumir" at bounding box center [669, 340] width 33 height 8
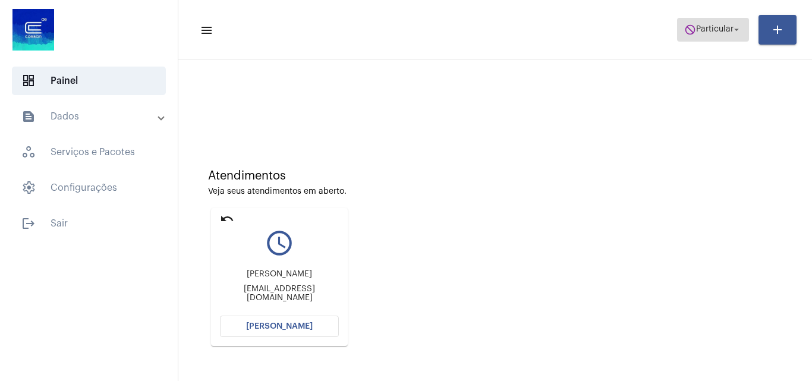
click at [710, 26] on span "Particular" at bounding box center [714, 30] width 37 height 8
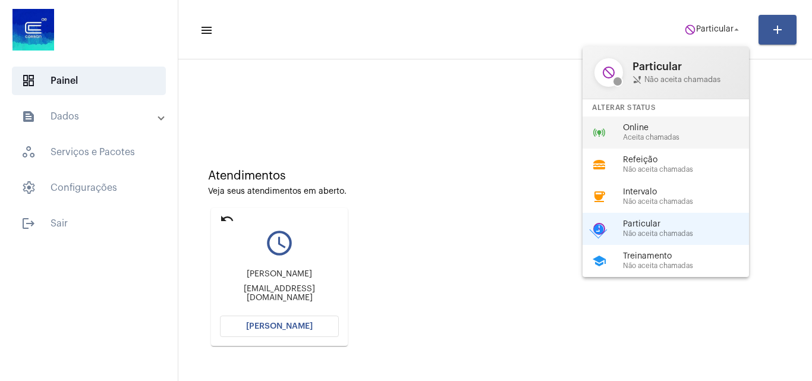
click at [710, 125] on span "Online" at bounding box center [691, 128] width 136 height 9
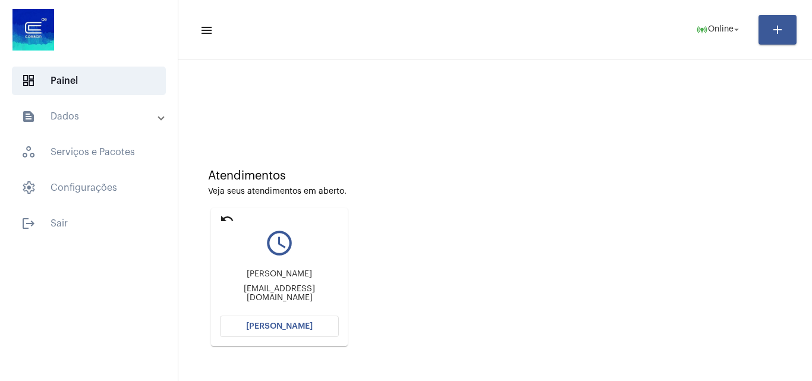
click at [291, 328] on span "[PERSON_NAME]" at bounding box center [279, 326] width 67 height 8
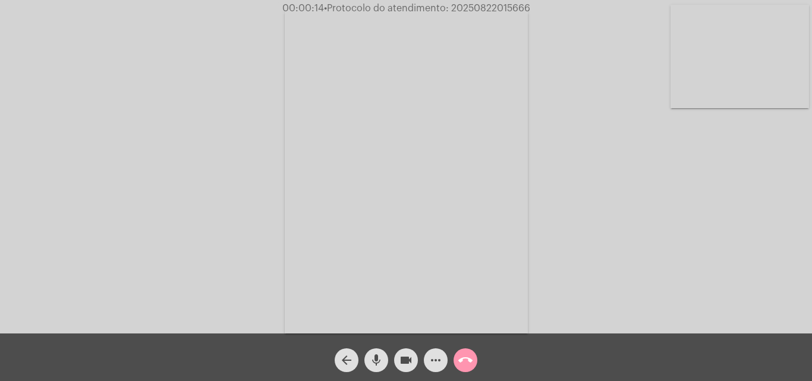
click at [590, 267] on div "Acessando Câmera e Microfone..." at bounding box center [405, 169] width 809 height 333
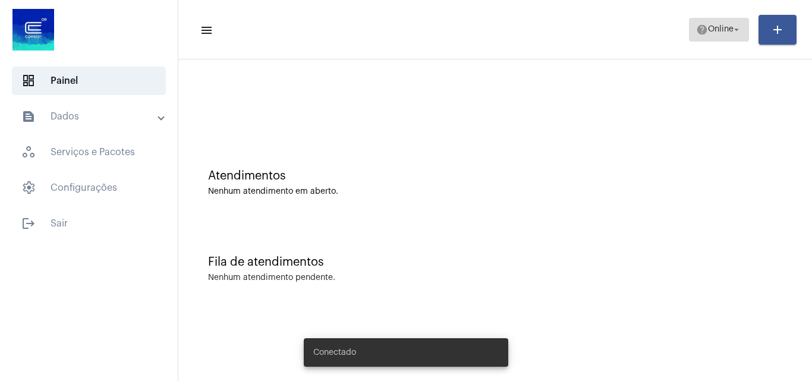
click at [722, 20] on span "help Online arrow_drop_down" at bounding box center [719, 28] width 46 height 21
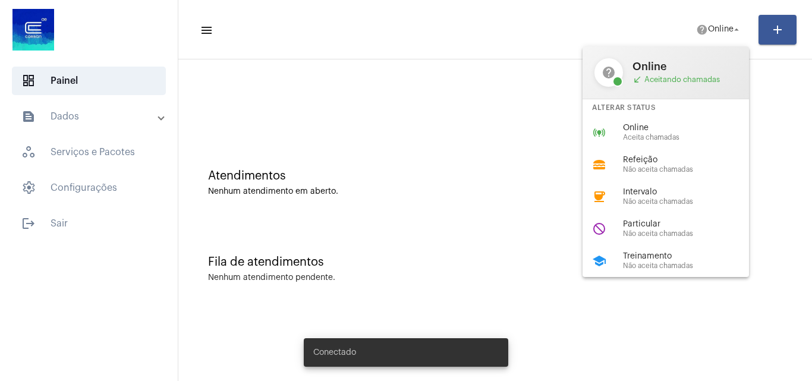
click at [678, 130] on span "Online" at bounding box center [691, 128] width 136 height 9
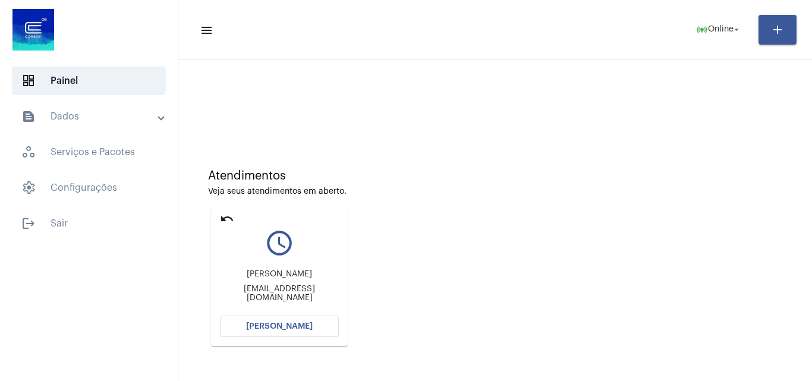
click at [222, 218] on mat-icon "undo" at bounding box center [227, 219] width 14 height 14
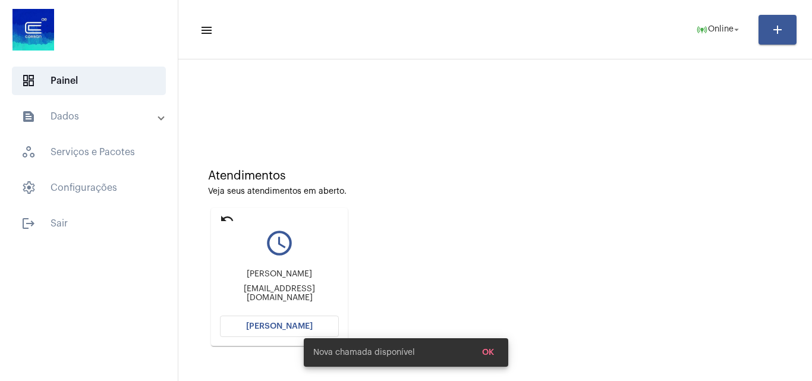
click at [270, 325] on span "[PERSON_NAME]" at bounding box center [279, 326] width 67 height 8
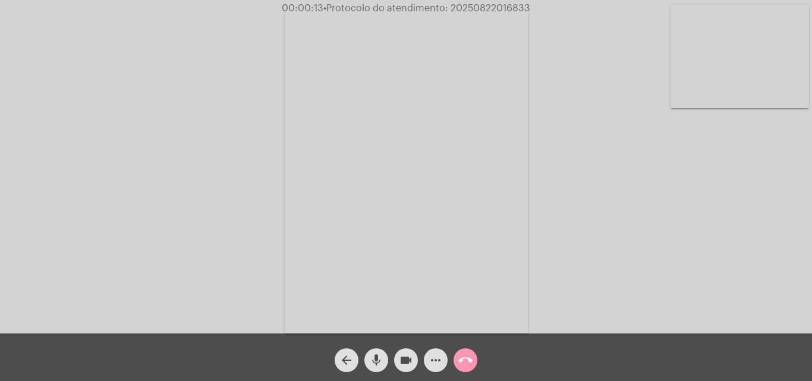
click at [470, 8] on span "• Protocolo do atendimento: 20250822016833" at bounding box center [426, 9] width 207 height 10
click at [431, 366] on mat-icon "more_horiz" at bounding box center [436, 360] width 14 height 14
click at [431, 360] on mat-icon "more_horiz" at bounding box center [436, 360] width 14 height 14
click at [434, 359] on body "00:01:09 • Protocolo do atendimento: 20250822016833 Acessando Câmera e Microfon…" at bounding box center [406, 190] width 812 height 381
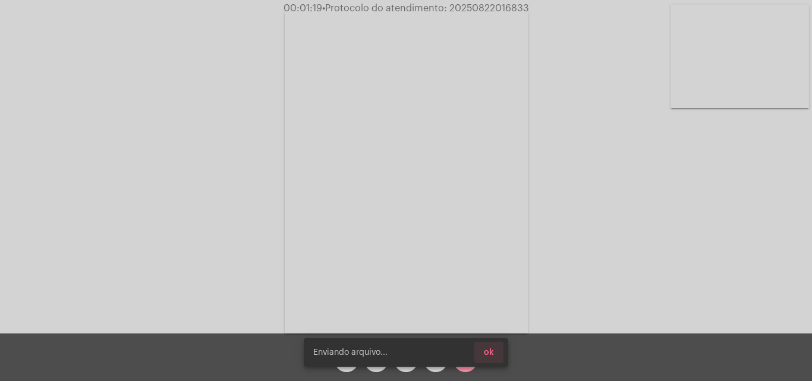
click at [494, 352] on button "ok" at bounding box center [488, 352] width 29 height 21
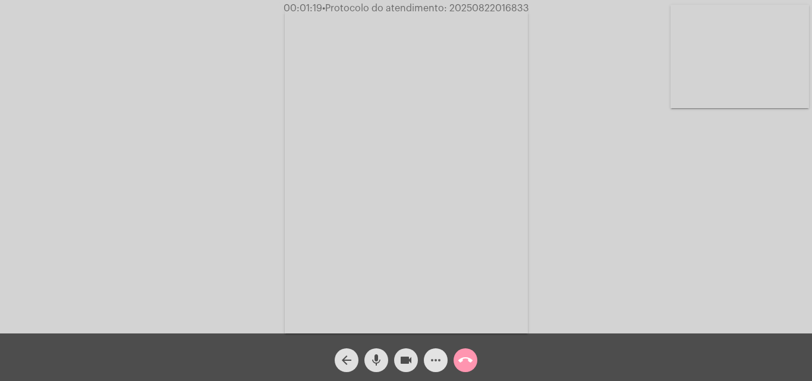
click at [434, 357] on mat-icon "more_horiz" at bounding box center [436, 360] width 14 height 14
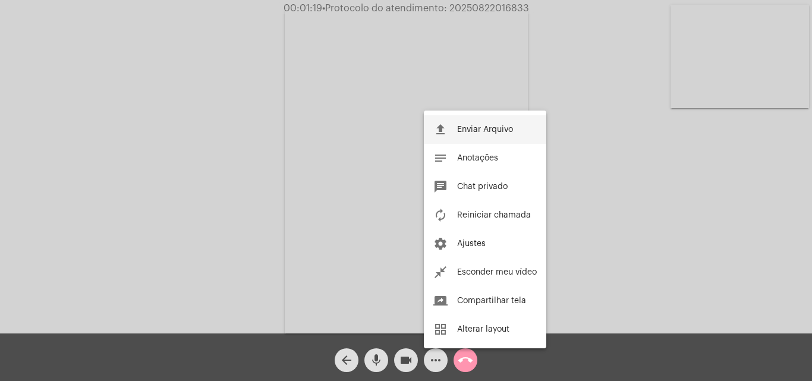
click at [457, 131] on span "Enviar Arquivo" at bounding box center [485, 129] width 56 height 8
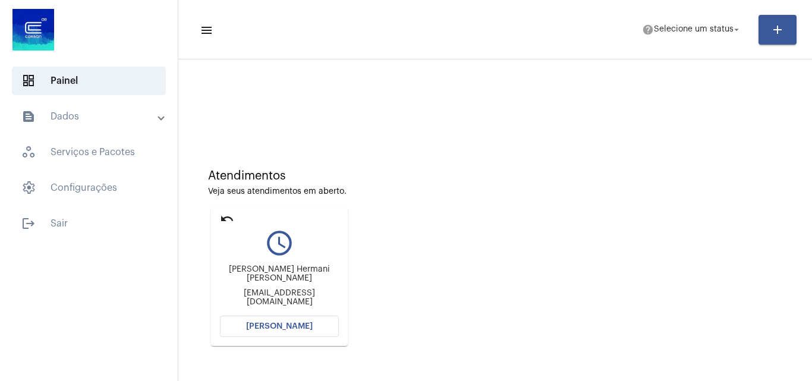
click at [304, 323] on span "[PERSON_NAME]" at bounding box center [279, 326] width 67 height 8
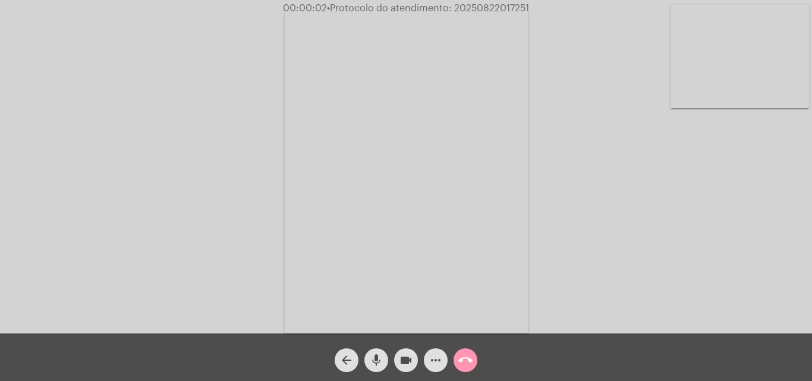
click at [374, 360] on mat-icon "mic" at bounding box center [376, 360] width 14 height 14
click at [724, 286] on div "Acessando Câmera e Microfone..." at bounding box center [405, 169] width 809 height 333
click at [370, 358] on mat-icon "mic_off" at bounding box center [376, 360] width 14 height 14
click at [379, 354] on mat-icon "mic" at bounding box center [376, 360] width 14 height 14
click at [371, 357] on mat-icon "mic_off" at bounding box center [376, 360] width 14 height 14
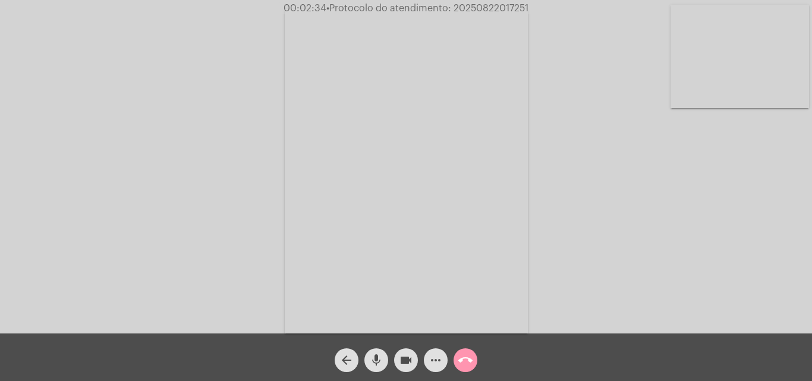
click at [377, 354] on mat-icon "mic" at bounding box center [376, 360] width 14 height 14
click at [381, 362] on mat-icon "mic_off" at bounding box center [376, 360] width 14 height 14
click at [374, 354] on mat-icon "mic" at bounding box center [376, 360] width 14 height 14
click at [380, 358] on mat-icon "mic_off" at bounding box center [376, 360] width 14 height 14
click at [379, 359] on mat-icon "mic" at bounding box center [376, 360] width 14 height 14
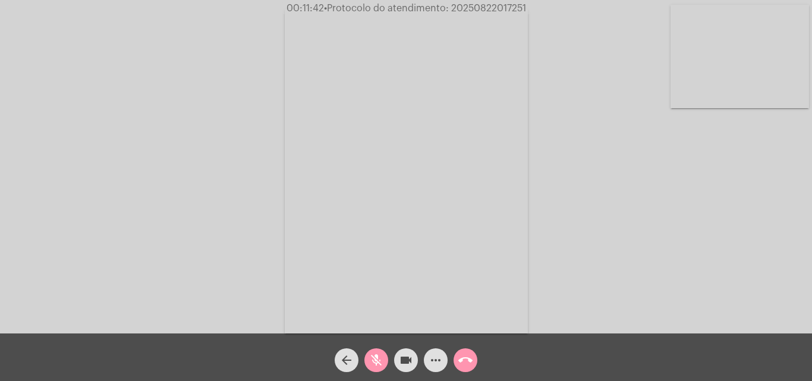
click at [379, 357] on mat-icon "mic_off" at bounding box center [376, 360] width 14 height 14
click at [373, 355] on mat-icon "mic" at bounding box center [376, 360] width 14 height 14
click at [378, 353] on mat-icon "mic_off" at bounding box center [376, 360] width 14 height 14
click at [377, 358] on mat-icon "mic" at bounding box center [376, 360] width 14 height 14
click at [375, 358] on mat-icon "mic_off" at bounding box center [376, 360] width 14 height 14
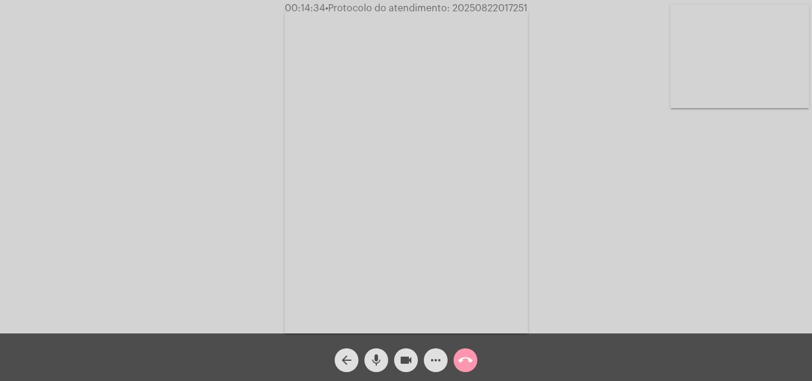
click at [379, 357] on mat-icon "mic" at bounding box center [376, 360] width 14 height 14
click at [383, 354] on mat-icon "mic_off" at bounding box center [376, 360] width 14 height 14
click at [376, 355] on mat-icon "mic" at bounding box center [376, 360] width 14 height 14
click at [371, 347] on div "mic_off" at bounding box center [376, 357] width 30 height 30
click at [376, 358] on mat-icon "mic" at bounding box center [376, 360] width 14 height 14
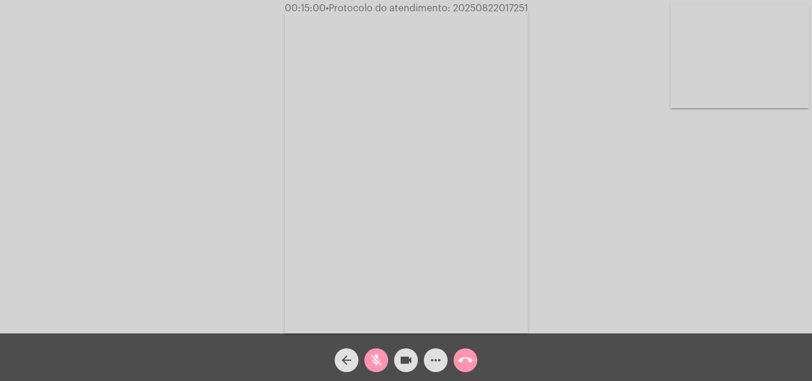
click at [366, 360] on button "mic_off" at bounding box center [376, 360] width 24 height 24
click at [373, 361] on mat-icon "mic" at bounding box center [376, 360] width 14 height 14
click at [379, 359] on mat-icon "mic_off" at bounding box center [376, 360] width 14 height 14
click at [377, 357] on mat-icon "mic" at bounding box center [376, 360] width 14 height 14
click at [377, 357] on mat-icon "mic_off" at bounding box center [376, 360] width 14 height 14
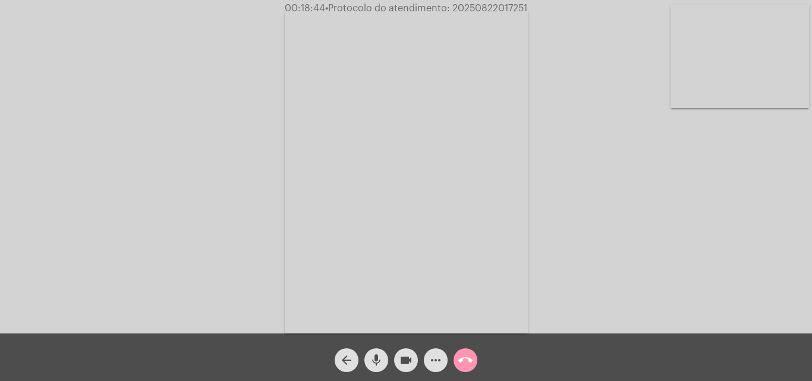
click at [377, 357] on mat-icon "mic" at bounding box center [376, 360] width 14 height 14
click at [377, 358] on mat-icon "mic_off" at bounding box center [376, 360] width 14 height 14
click at [439, 361] on mat-icon "more_horiz" at bounding box center [436, 360] width 14 height 14
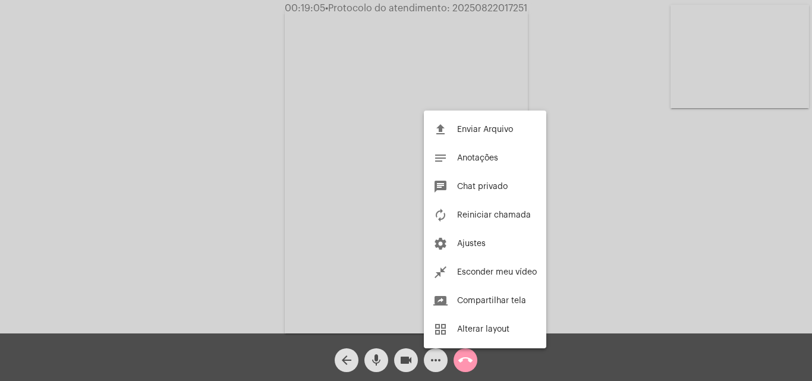
click at [263, 166] on div at bounding box center [406, 190] width 812 height 381
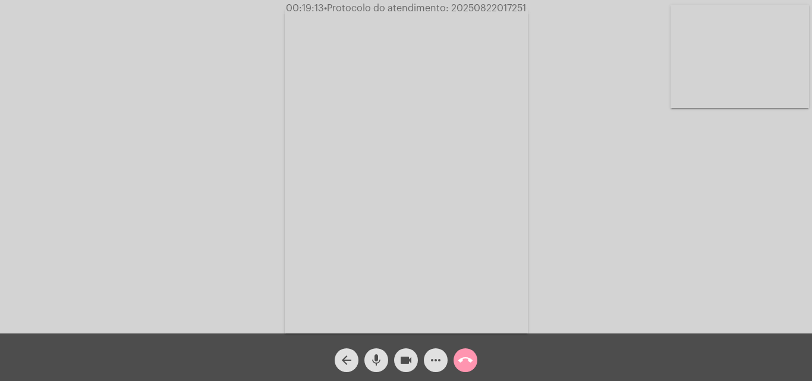
click at [380, 356] on mat-icon "mic" at bounding box center [376, 360] width 14 height 14
click at [375, 361] on mat-icon "mic_off" at bounding box center [376, 360] width 14 height 14
click at [377, 355] on mat-icon "mic" at bounding box center [376, 360] width 14 height 14
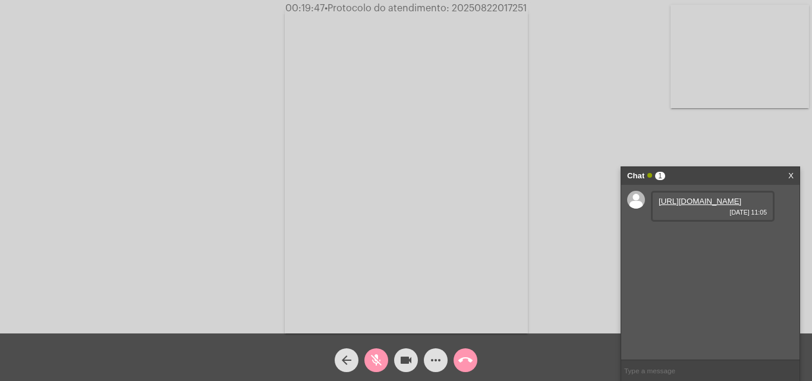
click at [379, 352] on span "mic_off" at bounding box center [376, 360] width 14 height 24
click at [682, 206] on link "[URL][DOMAIN_NAME]" at bounding box center [700, 201] width 83 height 9
click at [722, 149] on div "Acessando Câmera e Microfone..." at bounding box center [405, 169] width 809 height 333
click at [691, 240] on link "[URL][DOMAIN_NAME]" at bounding box center [700, 235] width 83 height 9
drag, startPoint x: 713, startPoint y: 138, endPoint x: 326, endPoint y: 284, distance: 414.0
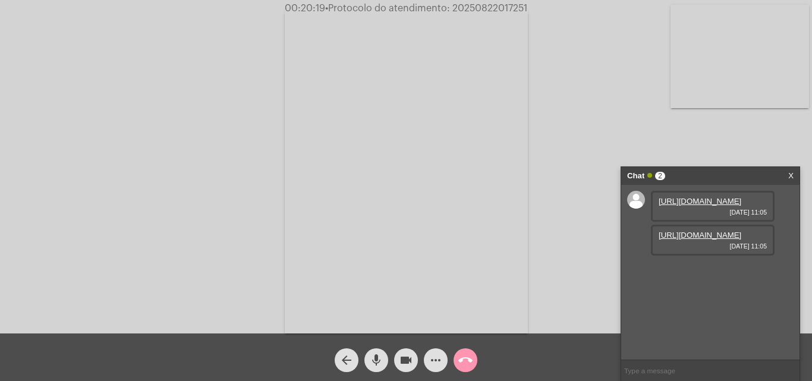
click at [713, 138] on div "Acessando Câmera e Microfone..." at bounding box center [405, 169] width 809 height 333
click at [372, 353] on mat-icon "mic" at bounding box center [376, 360] width 14 height 14
click at [377, 355] on mat-icon "mic_off" at bounding box center [376, 360] width 14 height 14
click at [376, 352] on span "mic" at bounding box center [376, 360] width 14 height 24
click at [371, 354] on mat-icon "mic_off" at bounding box center [376, 360] width 14 height 14
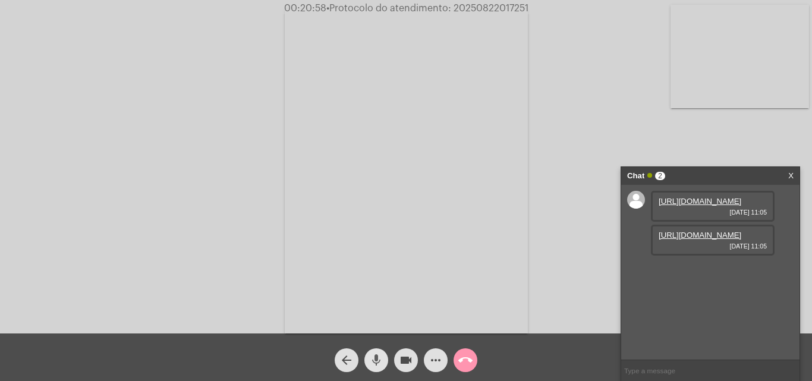
click at [376, 350] on span "mic" at bounding box center [376, 360] width 14 height 24
click at [377, 357] on mat-icon "mic_off" at bounding box center [376, 360] width 14 height 14
click at [377, 354] on mat-icon "mic" at bounding box center [376, 360] width 14 height 14
click at [374, 355] on mat-icon "mic_off" at bounding box center [376, 360] width 14 height 14
click at [371, 359] on mat-icon "mic" at bounding box center [376, 360] width 14 height 14
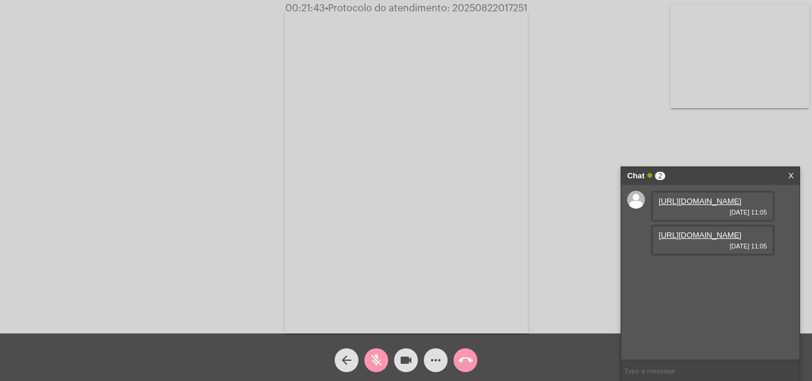
click at [379, 357] on mat-icon "mic_off" at bounding box center [376, 360] width 14 height 14
click at [374, 357] on mat-icon "mic" at bounding box center [376, 360] width 14 height 14
click at [374, 358] on mat-icon "mic_off" at bounding box center [376, 360] width 14 height 14
click at [374, 354] on mat-icon "mic" at bounding box center [376, 360] width 14 height 14
click at [376, 358] on mat-icon "mic_off" at bounding box center [376, 360] width 14 height 14
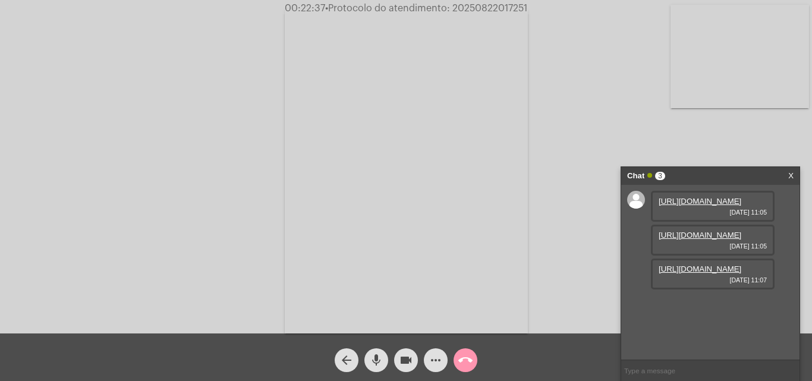
click at [683, 273] on link "[URL][DOMAIN_NAME]" at bounding box center [700, 268] width 83 height 9
click at [80, 149] on div "Acessando Câmera e Microfone..." at bounding box center [405, 169] width 809 height 333
click at [379, 359] on mat-icon "mic" at bounding box center [376, 360] width 14 height 14
click at [401, 361] on mat-icon "videocam" at bounding box center [406, 360] width 14 height 14
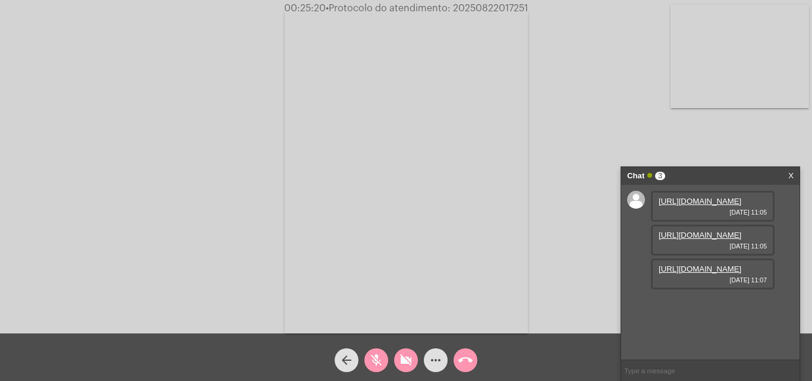
drag, startPoint x: 370, startPoint y: 354, endPoint x: 408, endPoint y: 364, distance: 39.4
click at [371, 354] on mat-icon "mic_off" at bounding box center [376, 360] width 14 height 14
click at [408, 363] on mat-icon "videocam_off" at bounding box center [406, 360] width 14 height 14
click at [431, 358] on mat-icon "more_horiz" at bounding box center [436, 360] width 14 height 14
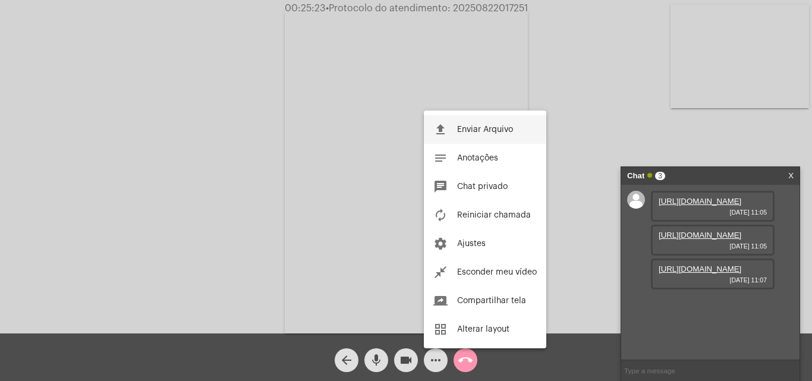
click at [463, 124] on button "file_upload Enviar Arquivo" at bounding box center [485, 129] width 122 height 29
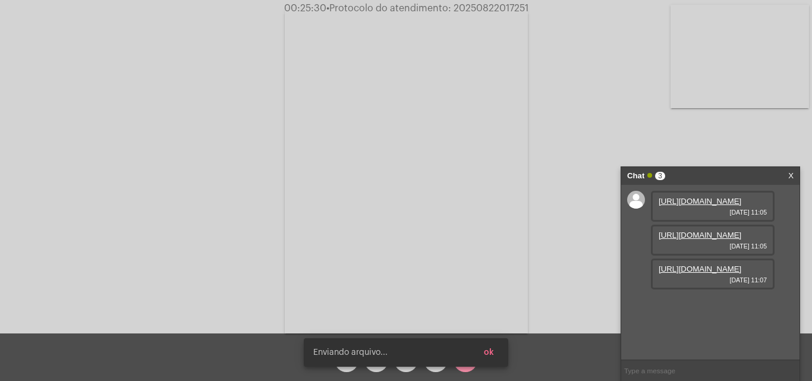
click at [496, 353] on button "ok" at bounding box center [488, 352] width 29 height 21
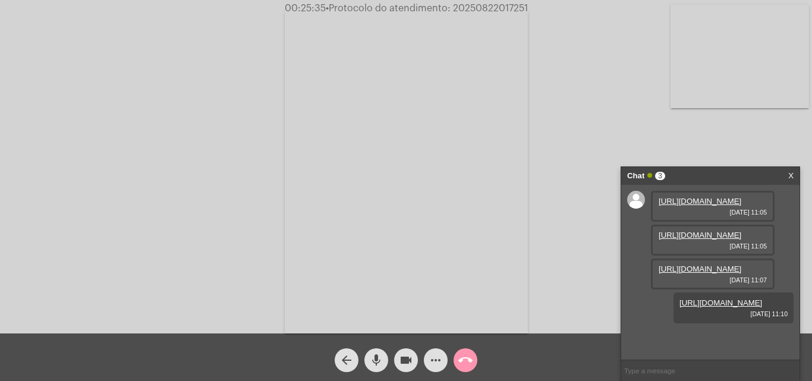
scroll to position [71, 0]
click at [380, 352] on span "mic" at bounding box center [376, 360] width 14 height 24
click at [470, 9] on span "• Protocolo do atendimento: 20250822017251" at bounding box center [427, 9] width 202 height 10
copy span "20250822017251"
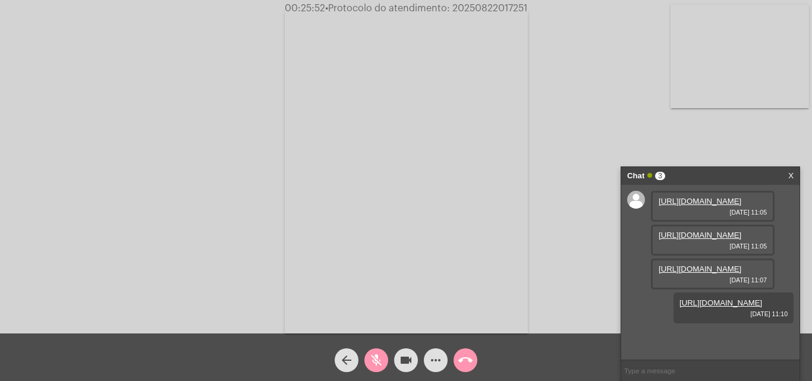
click at [378, 358] on mat-icon "mic_off" at bounding box center [376, 360] width 14 height 14
paste input "20250822017251"
type input "20250822017251"
click at [701, 372] on input "20250822017251" at bounding box center [710, 370] width 178 height 21
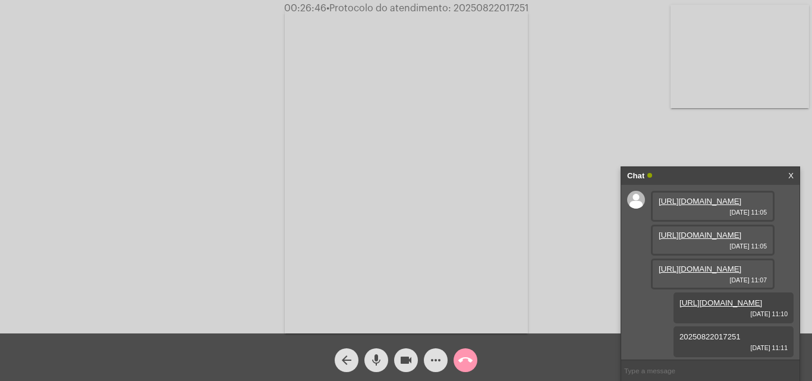
click at [462, 360] on mat-icon "call_end" at bounding box center [465, 360] width 14 height 14
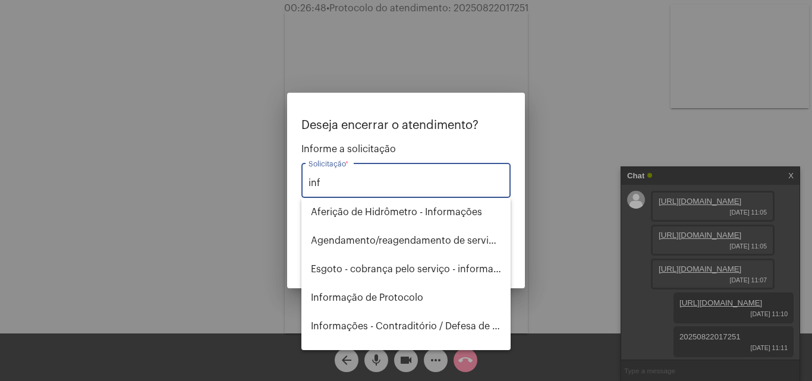
type input "info"
click at [401, 295] on span "Informação de Protocolo" at bounding box center [406, 297] width 190 height 29
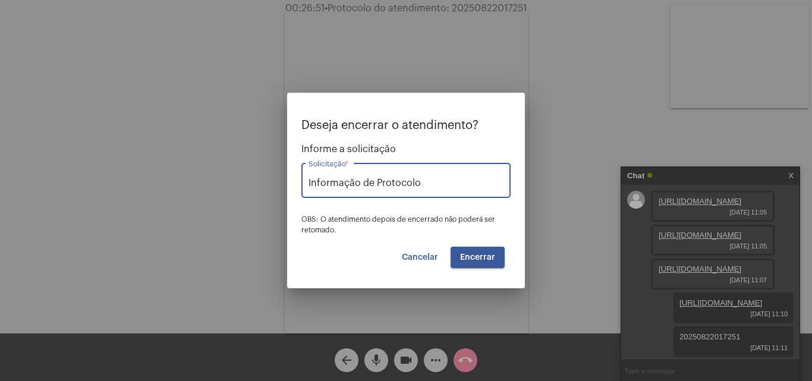
click at [467, 253] on span "Encerrar" at bounding box center [477, 257] width 35 height 8
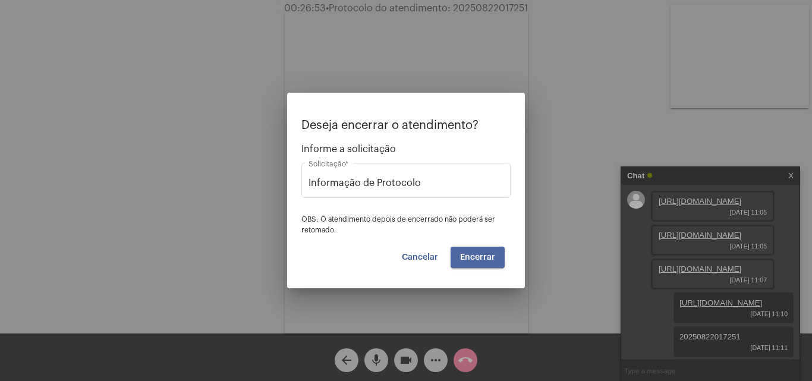
click at [467, 253] on span "Encerrar" at bounding box center [477, 257] width 35 height 8
click at [411, 254] on span "Cancelar" at bounding box center [420, 257] width 36 height 8
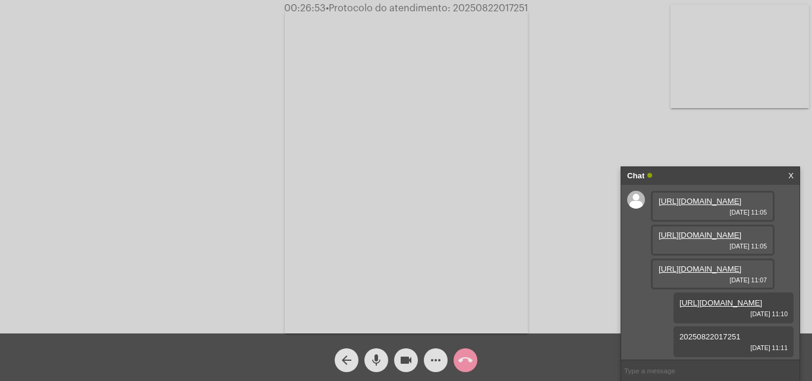
click at [349, 359] on mat-icon "arrow_back" at bounding box center [346, 360] width 14 height 14
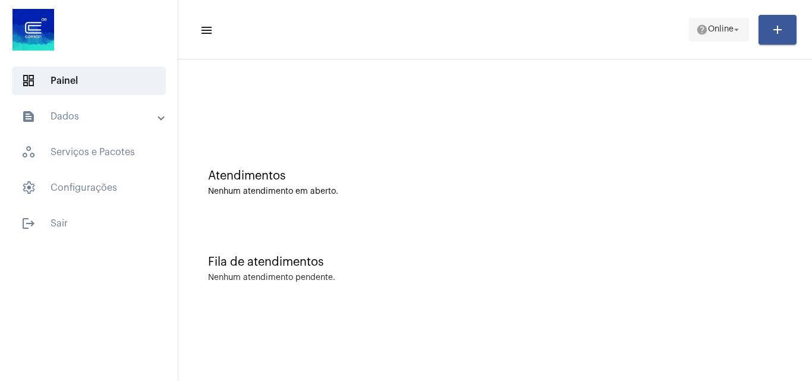
click at [698, 26] on mat-icon "help" at bounding box center [702, 30] width 12 height 12
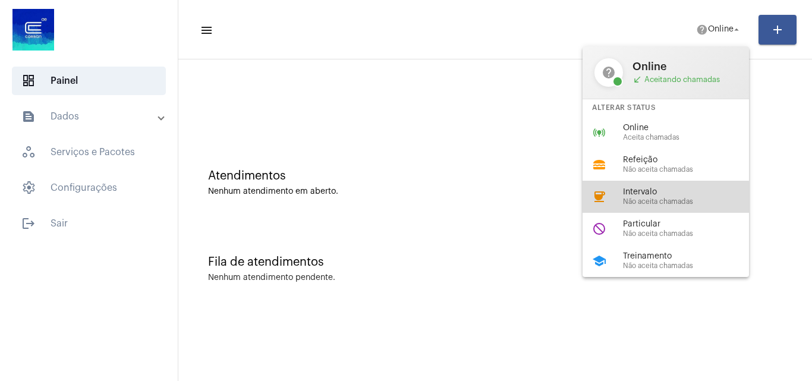
click at [644, 201] on span "Não aceita chamadas" at bounding box center [691, 202] width 136 height 8
